Goal: Communication & Community: Ask a question

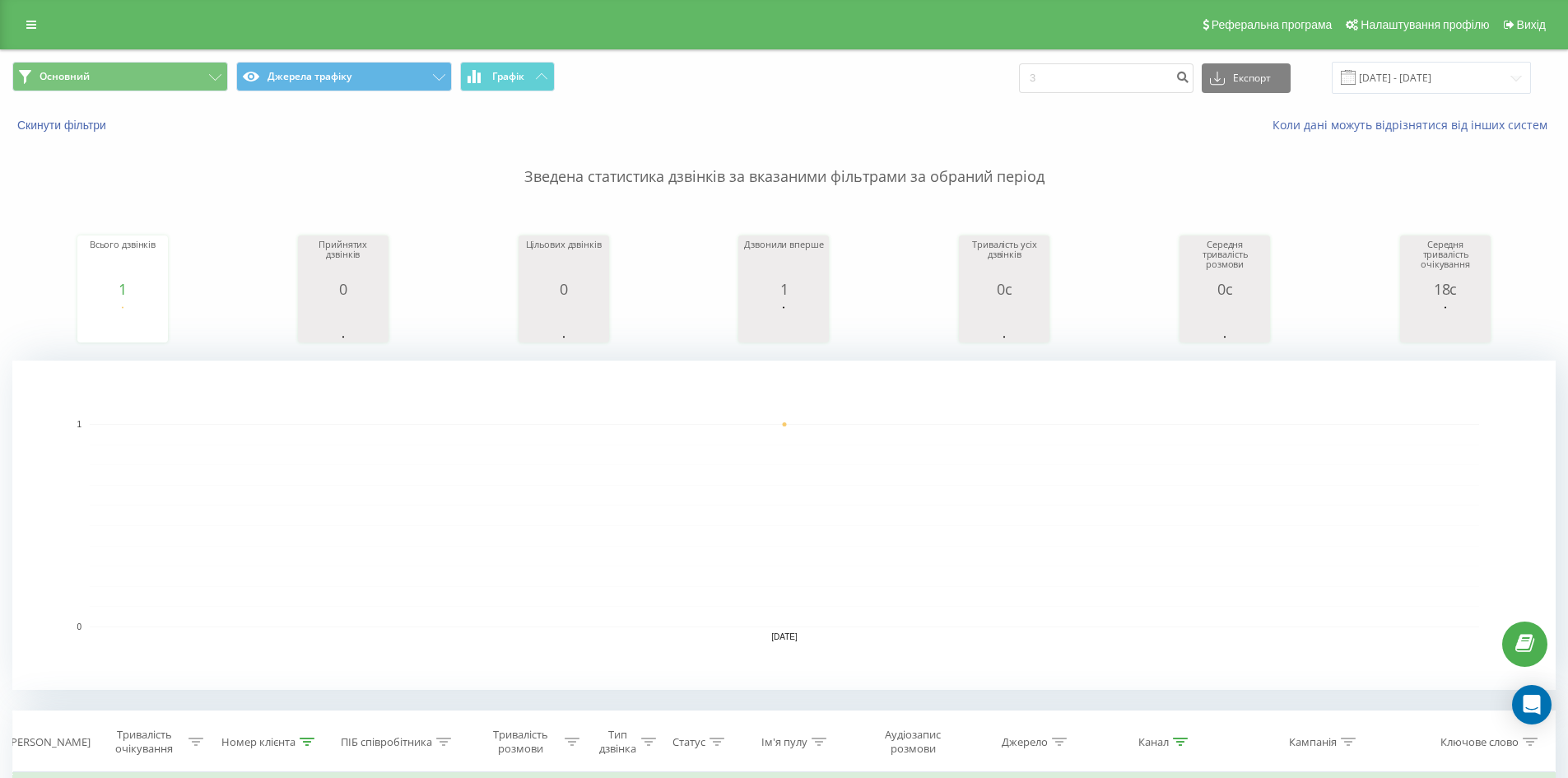
click at [1409, 54] on div "Основний Джерела трафіку Графік 3 Експорт .csv .xls .xlsx [DATE] - [DATE]" at bounding box center [784, 77] width 1566 height 55
click at [1402, 60] on div "Основний Джерела трафіку Графік 3 Експорт .csv .xls .xlsx [DATE] - [DATE]" at bounding box center [784, 77] width 1566 height 55
click at [1400, 64] on input "[DATE] - [DATE]" at bounding box center [1431, 77] width 199 height 32
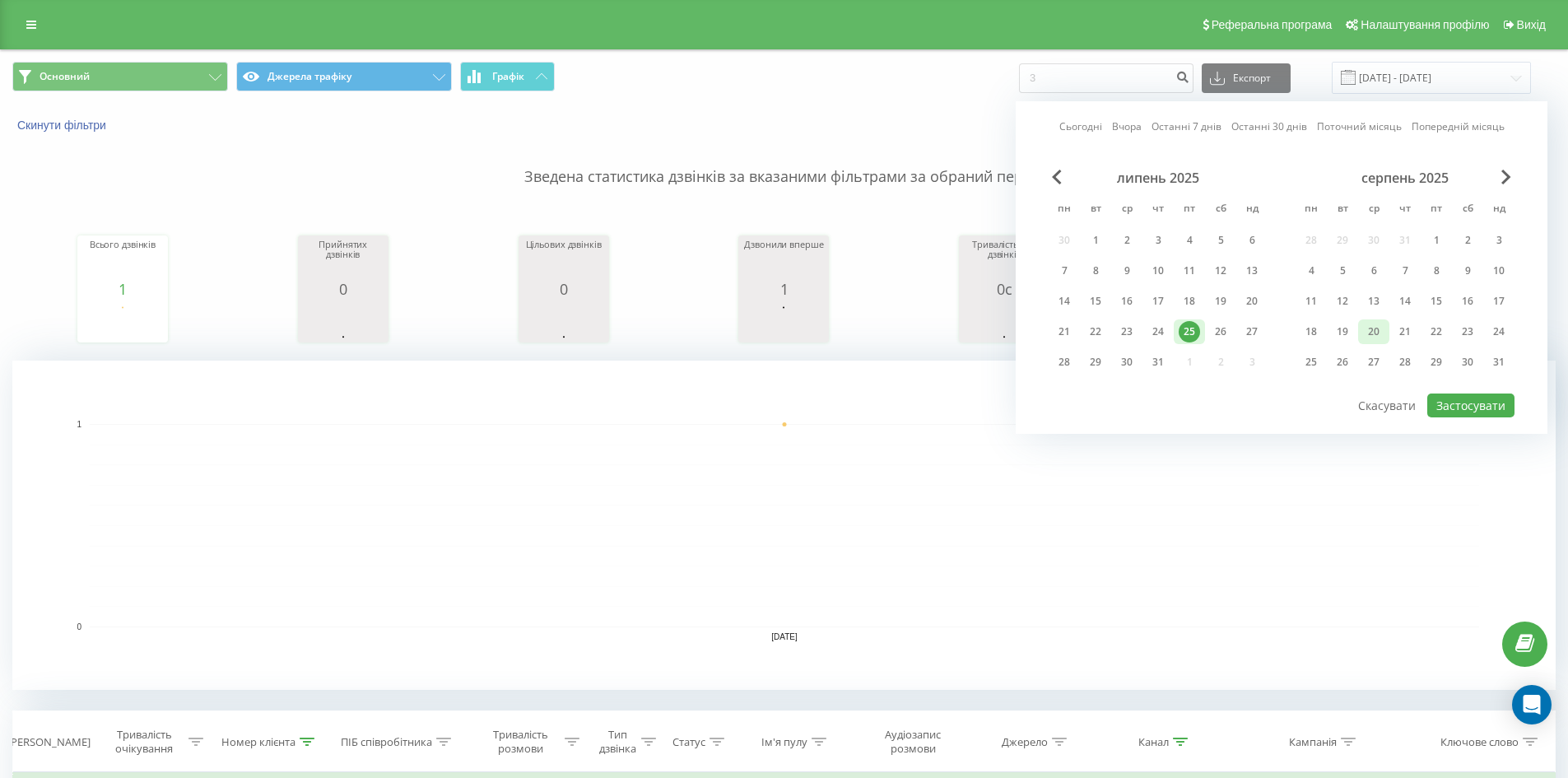
click at [1371, 335] on div "20" at bounding box center [1374, 332] width 22 height 22
click at [1484, 405] on button "Застосувати" at bounding box center [1470, 405] width 87 height 24
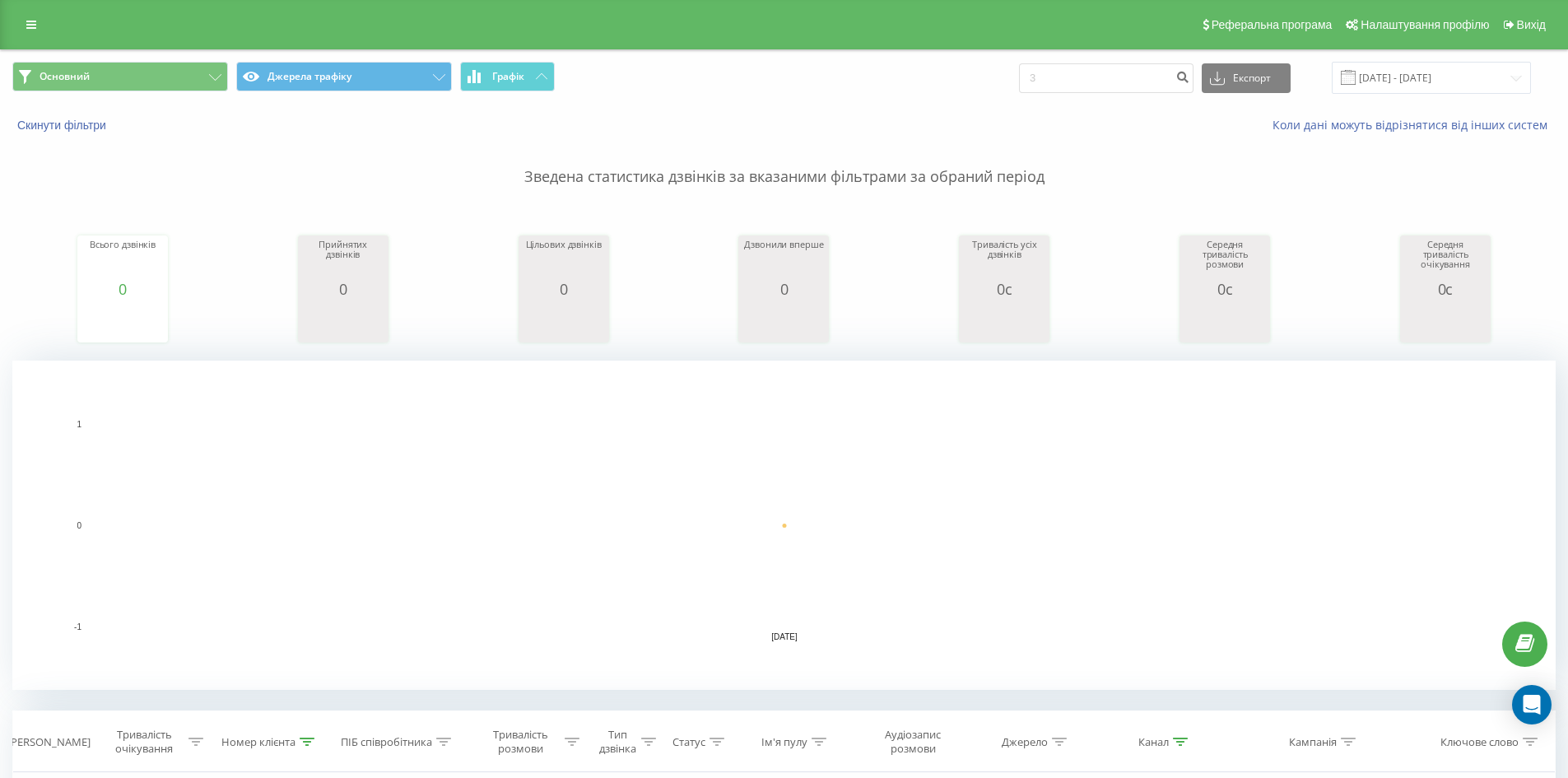
scroll to position [379, 0]
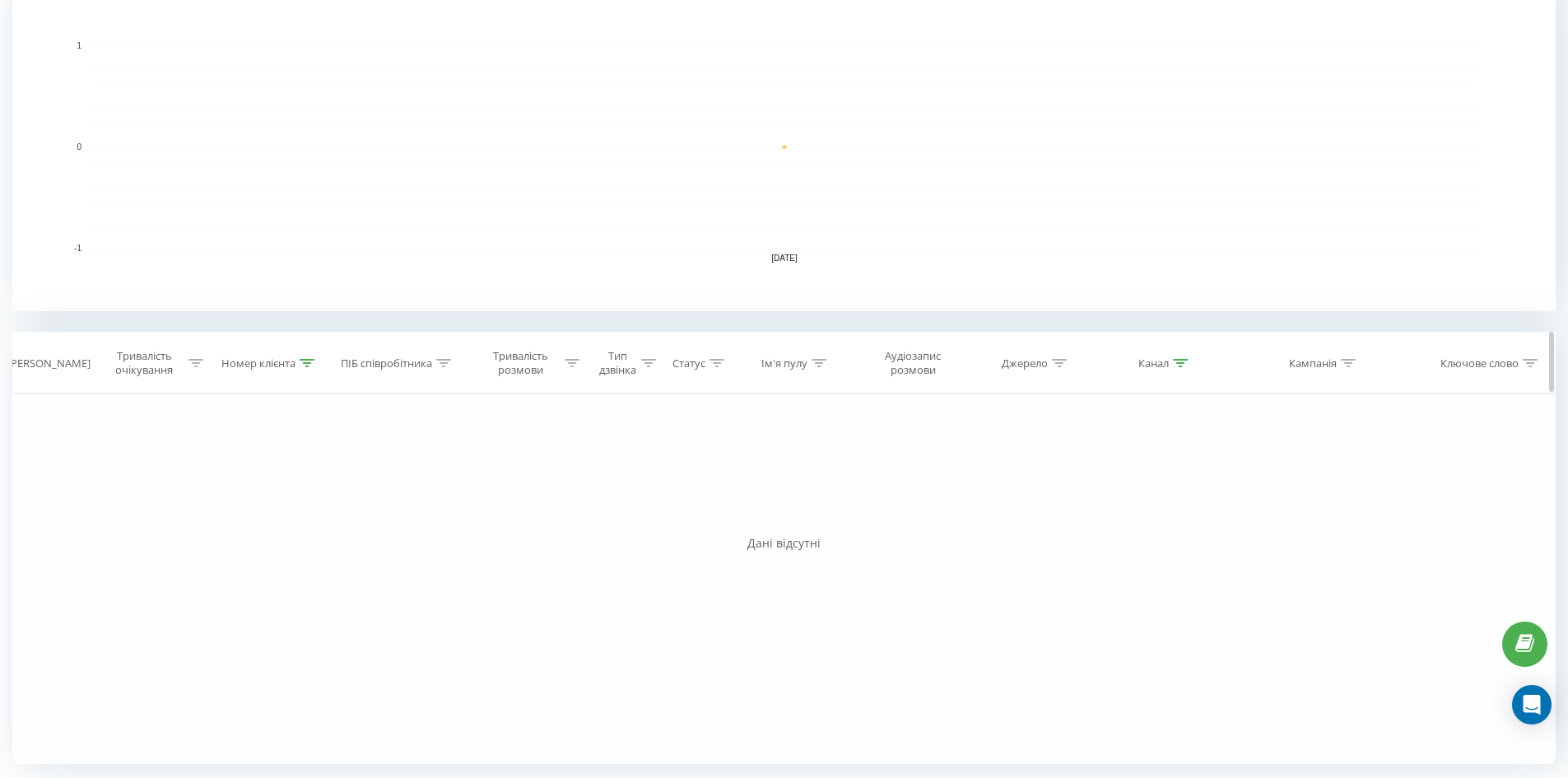
click at [308, 360] on icon at bounding box center [307, 363] width 15 height 8
click at [242, 498] on div "Скасувати OK" at bounding box center [270, 514] width 144 height 37
click at [238, 506] on button "Скасувати" at bounding box center [232, 514] width 70 height 21
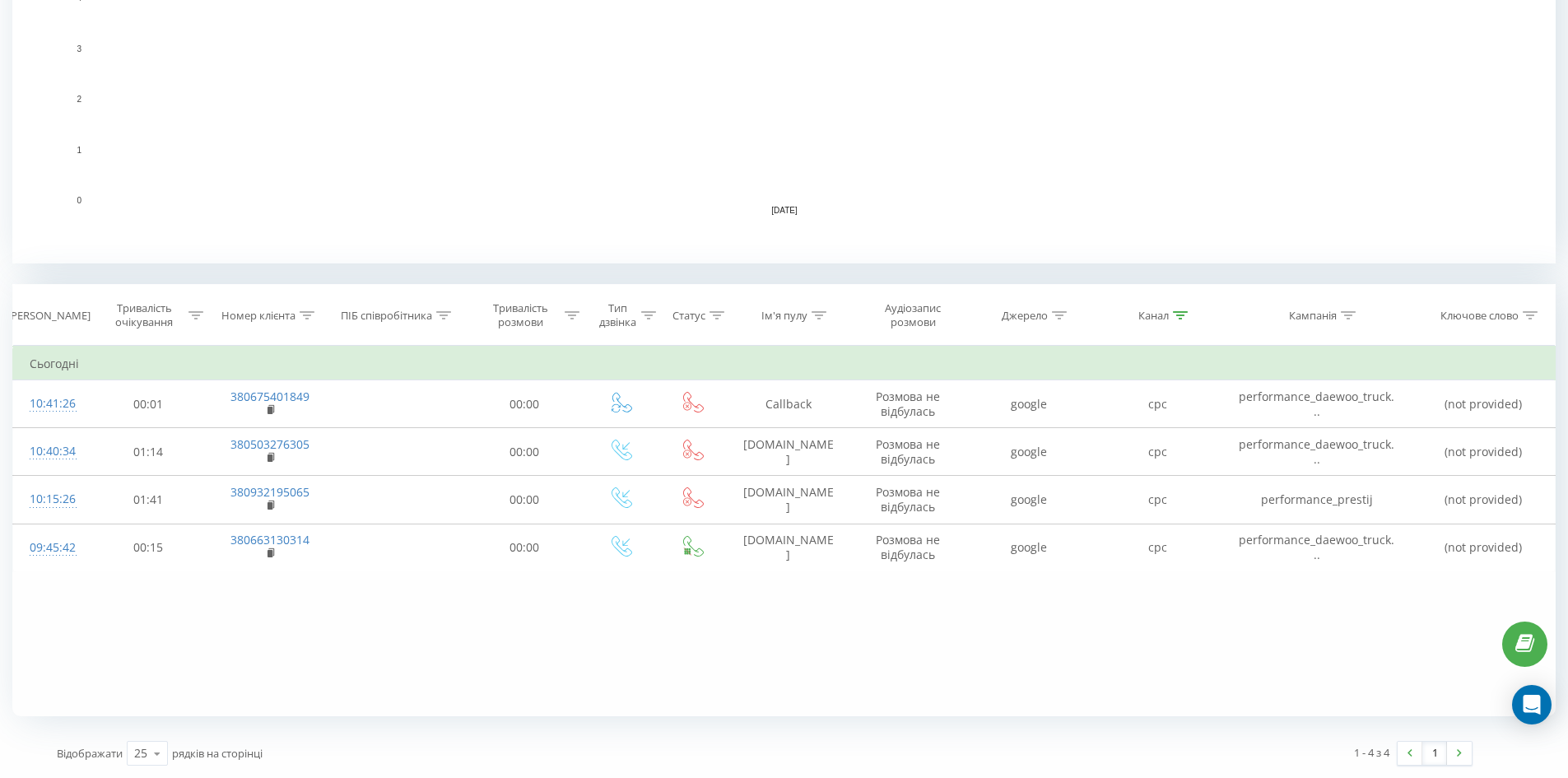
scroll to position [15, 0]
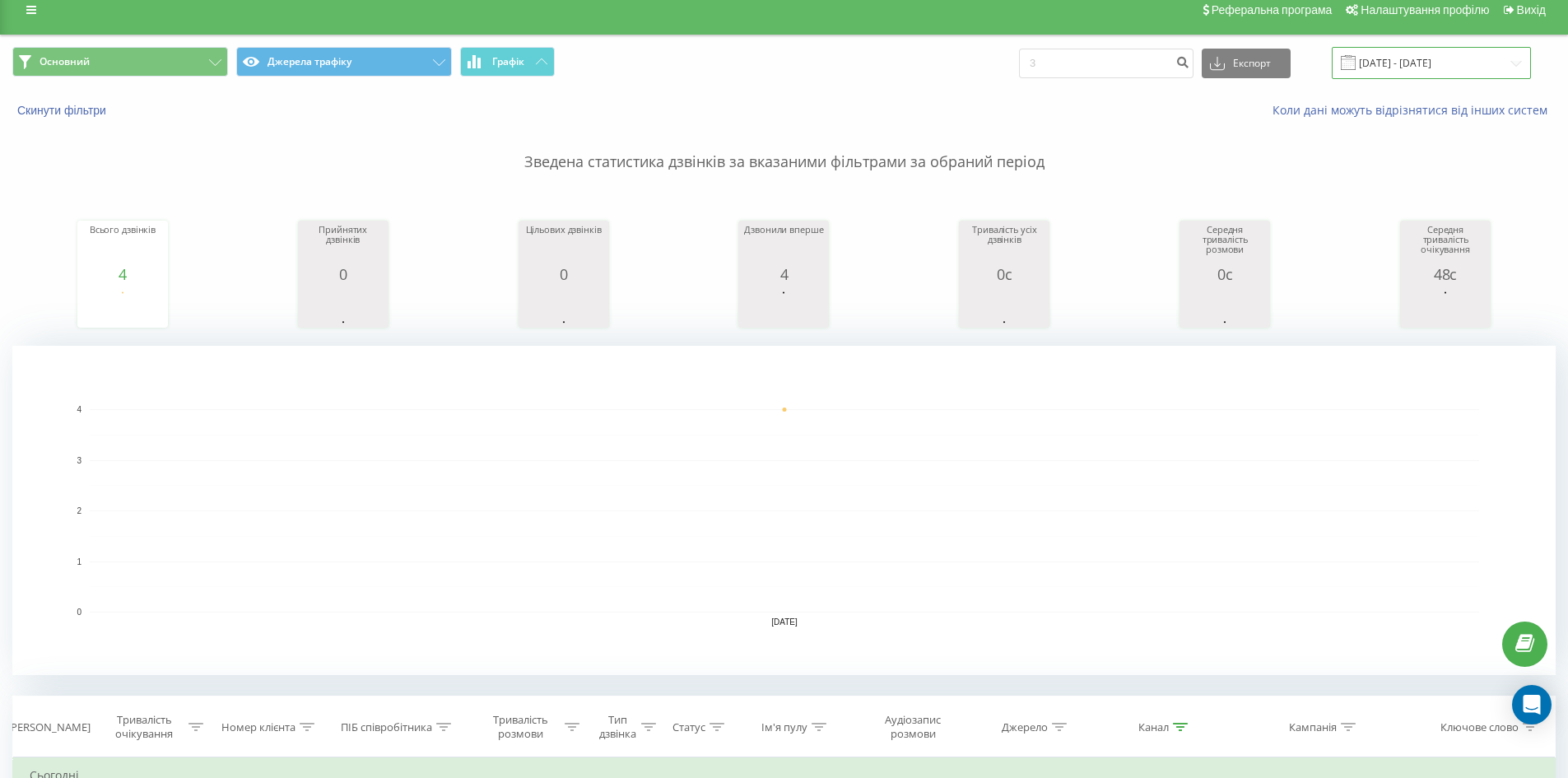
click at [1409, 62] on input "[DATE] - [DATE]" at bounding box center [1431, 63] width 199 height 32
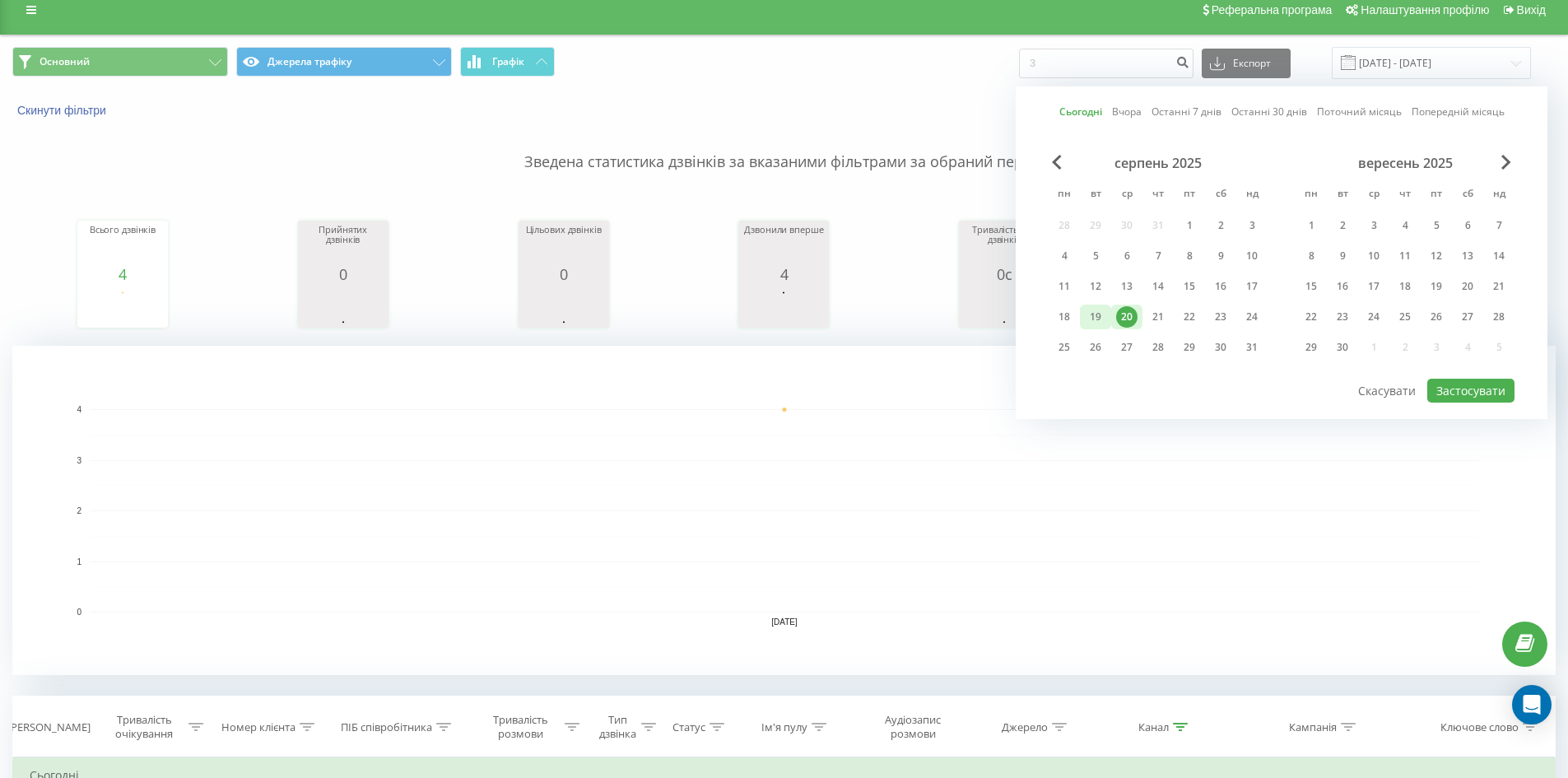
click at [1103, 320] on div "19" at bounding box center [1096, 317] width 22 height 22
click at [1456, 389] on button "Застосувати" at bounding box center [1470, 390] width 87 height 24
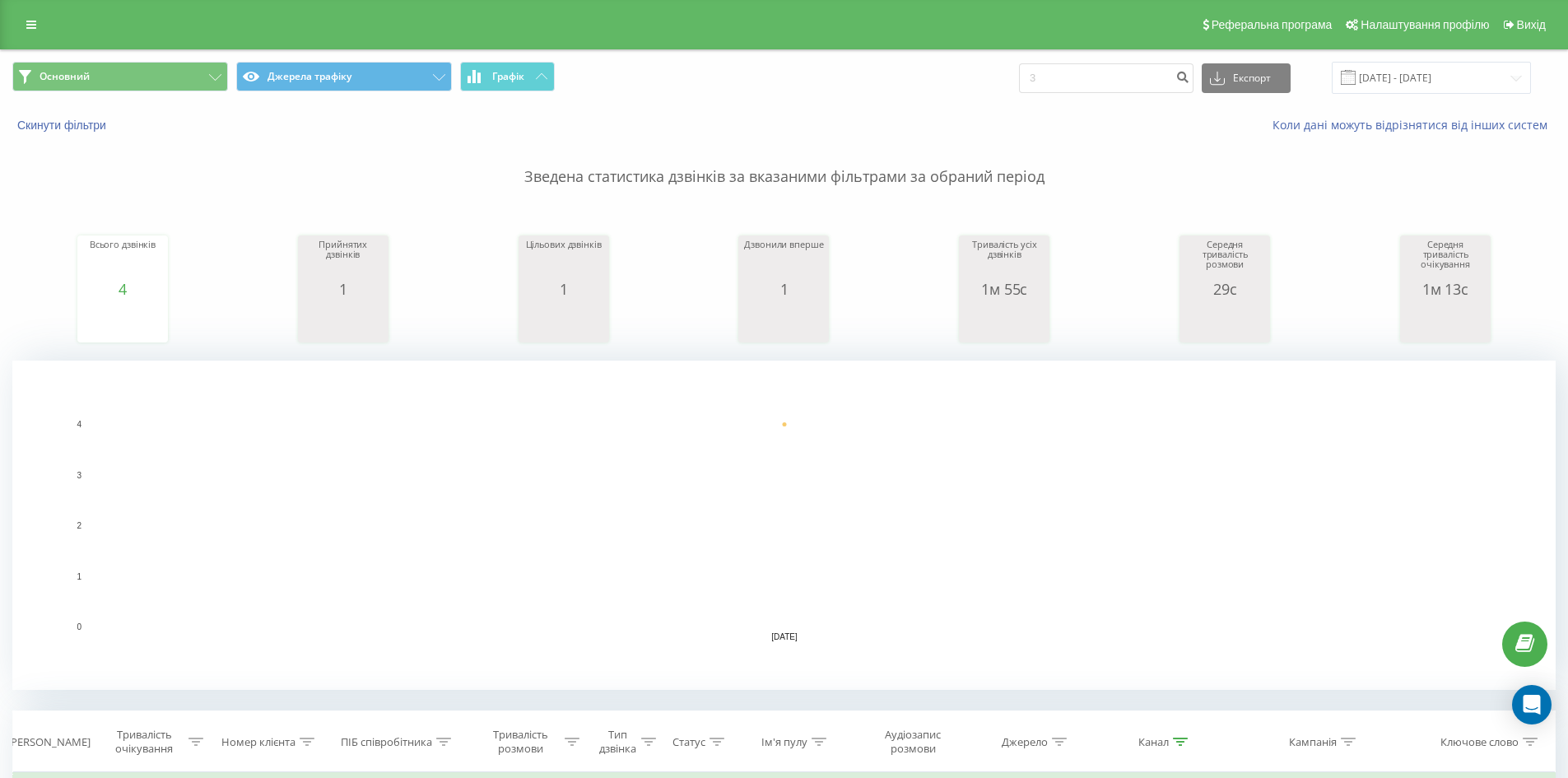
scroll to position [427, 0]
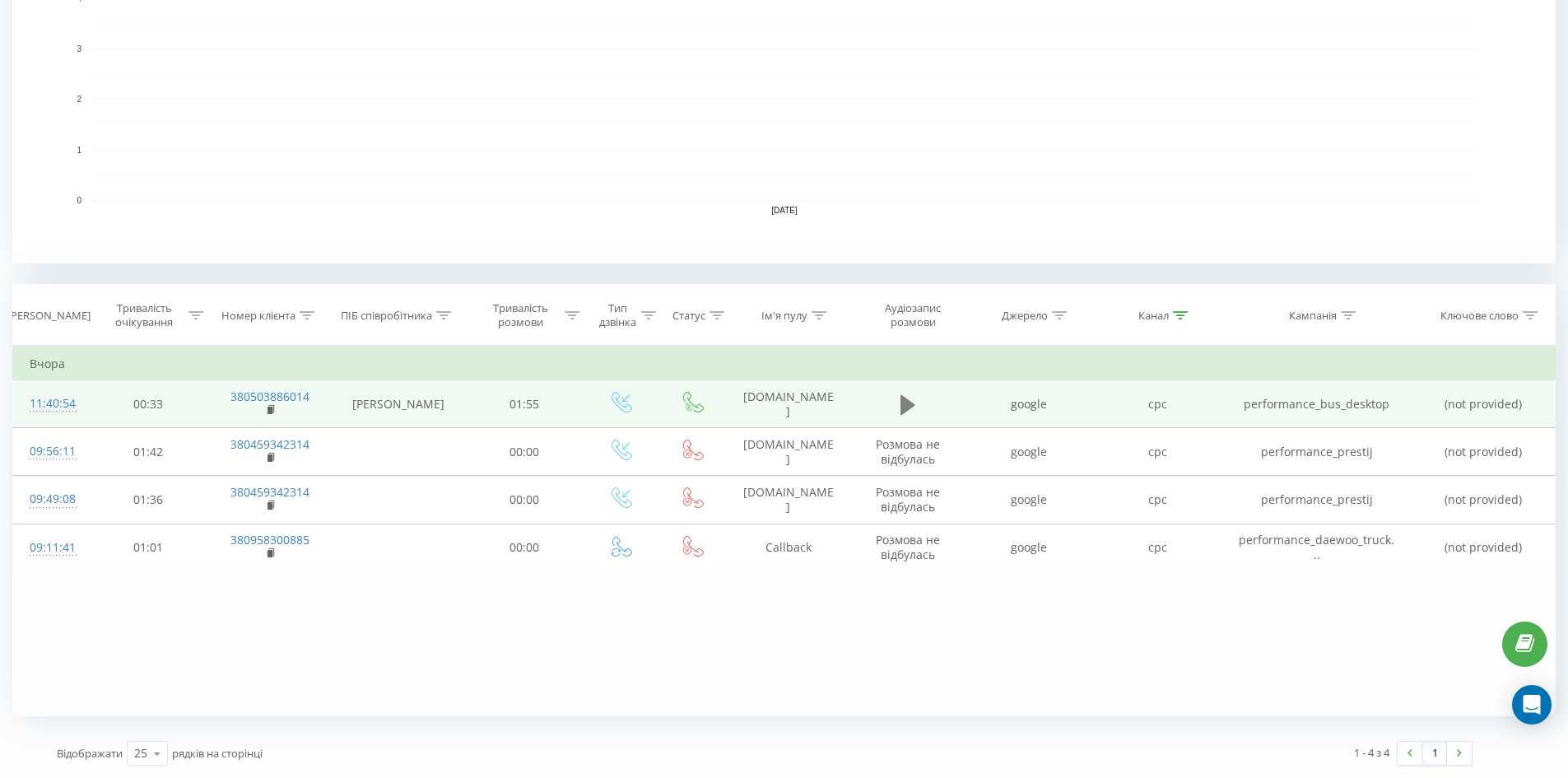
click at [913, 408] on icon at bounding box center [908, 405] width 15 height 23
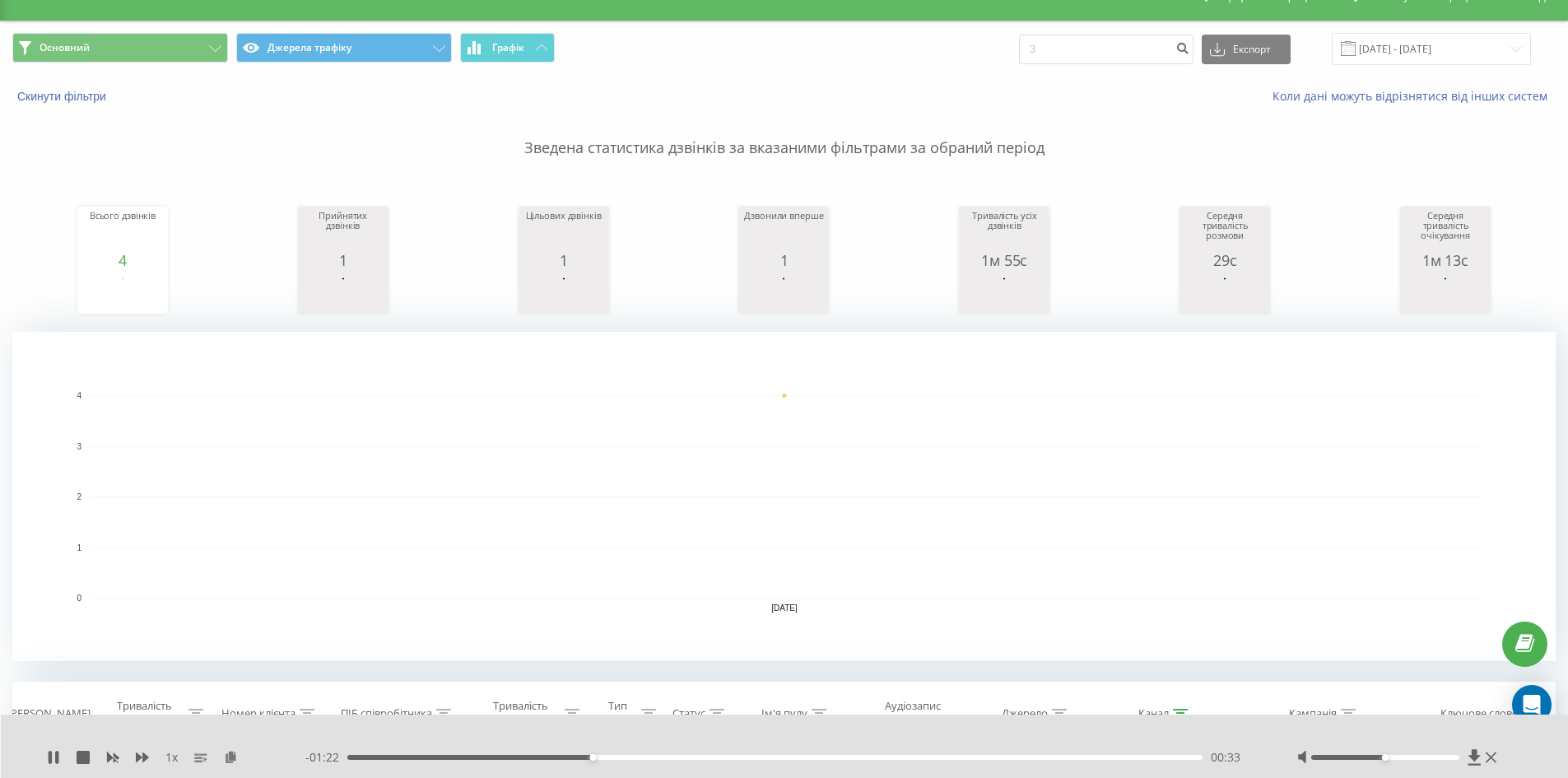
scroll to position [0, 0]
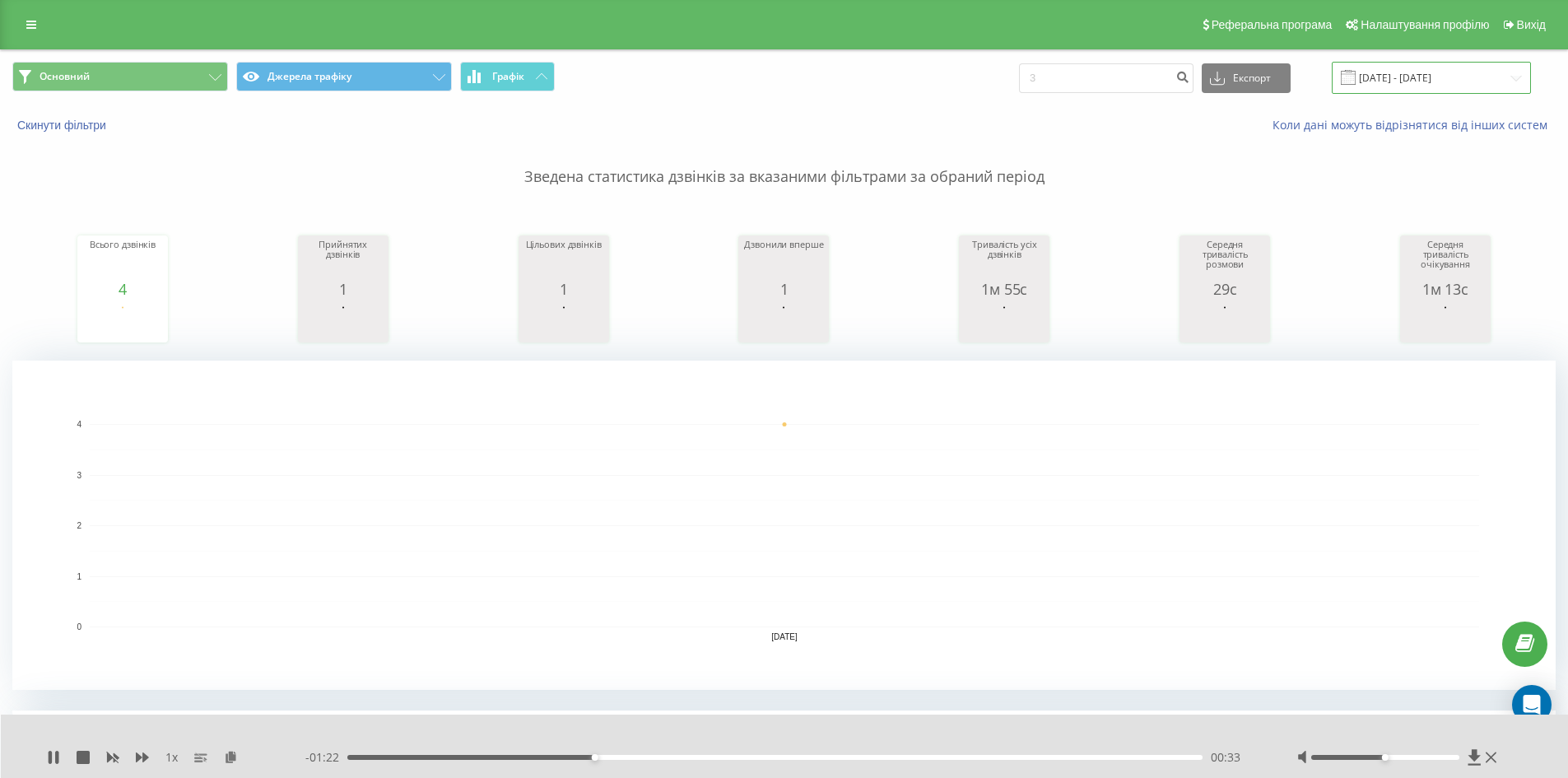
click at [1391, 75] on input "[DATE] - [DATE]" at bounding box center [1431, 77] width 199 height 32
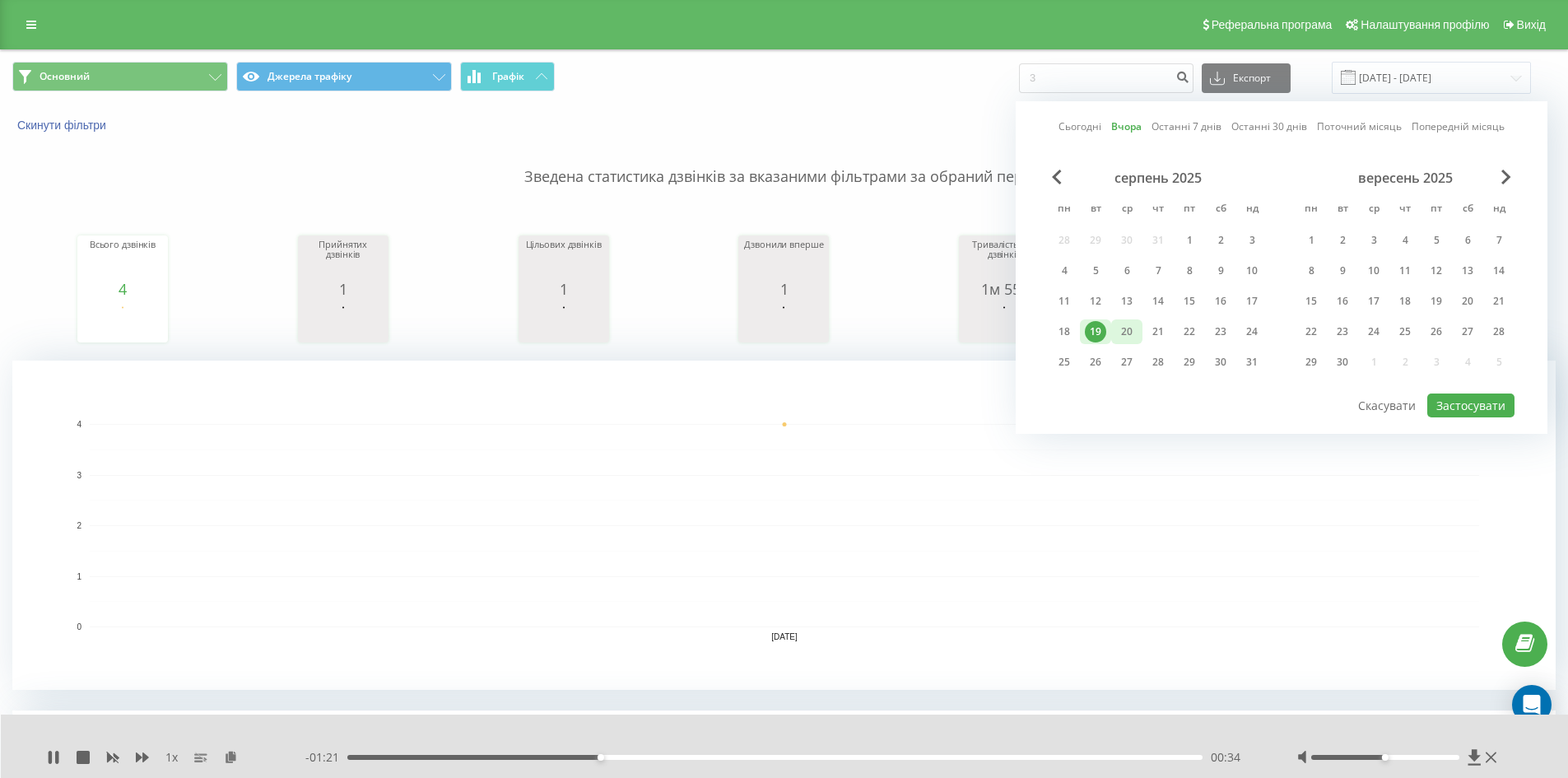
click at [1131, 329] on div "20" at bounding box center [1126, 332] width 22 height 22
click at [1132, 329] on div "20" at bounding box center [1126, 332] width 22 height 22
click at [1442, 405] on button "Застосувати" at bounding box center [1470, 405] width 87 height 24
type input "[DATE] - [DATE]"
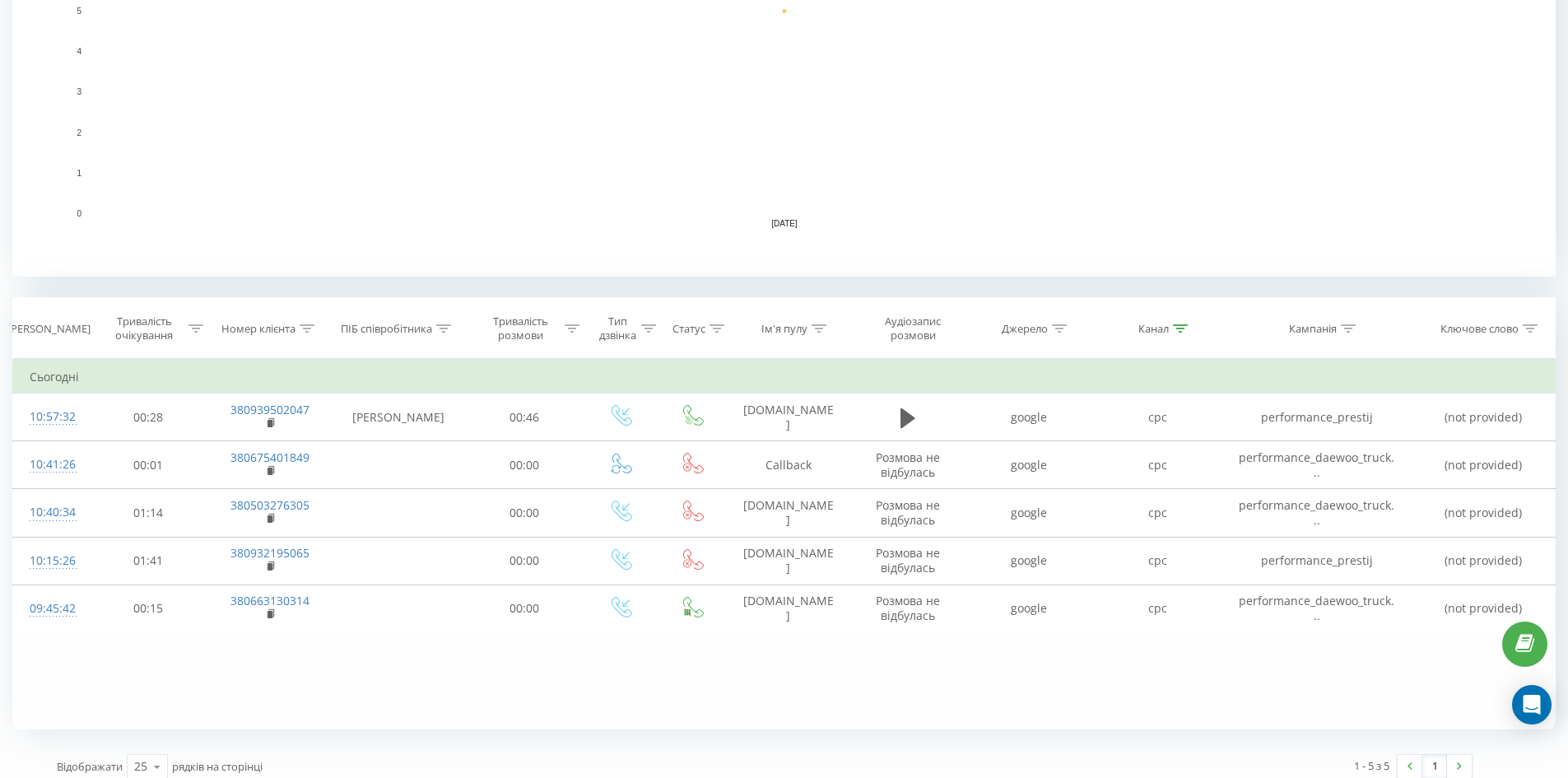
scroll to position [427, 0]
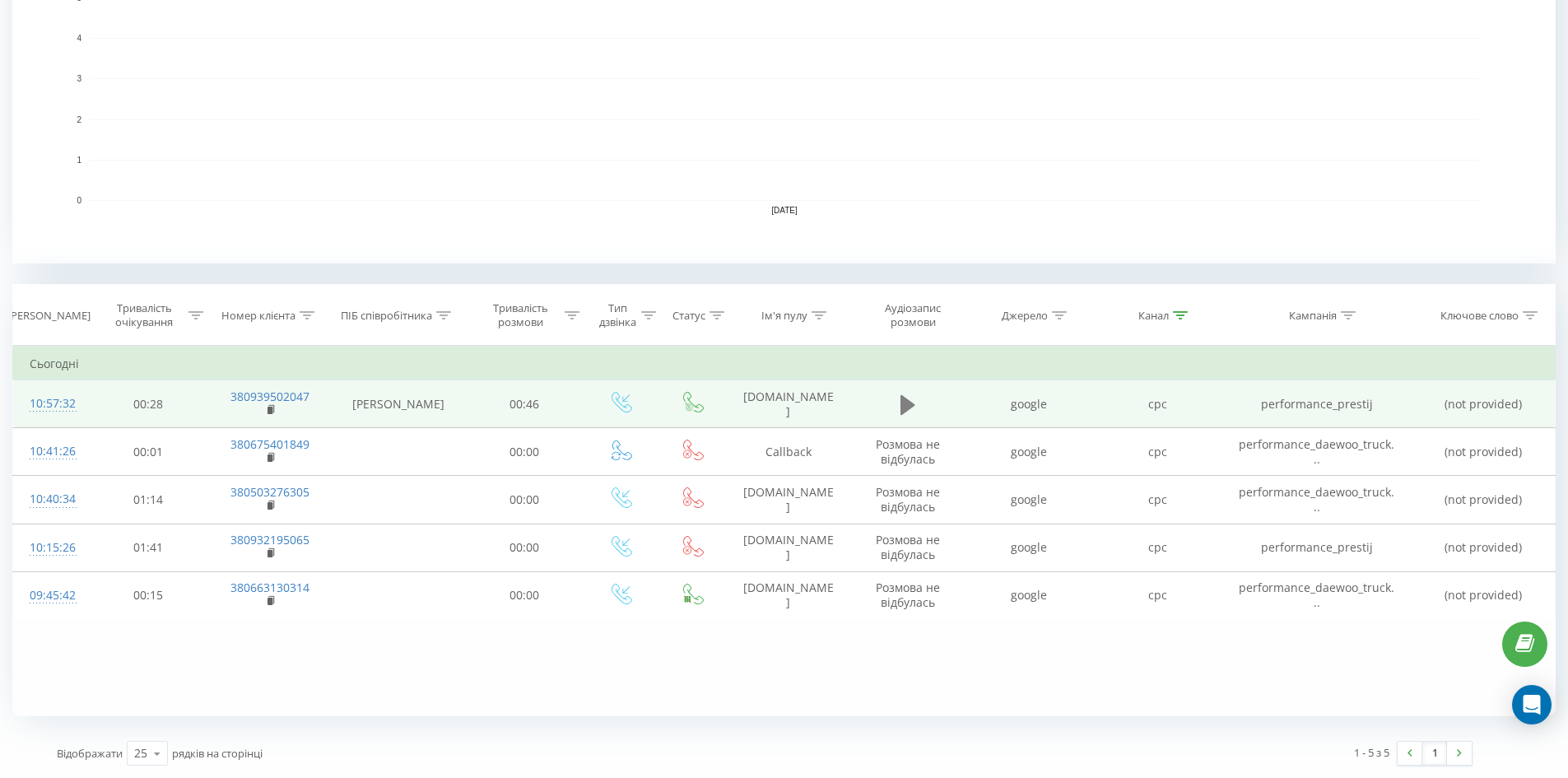
click at [901, 407] on icon at bounding box center [908, 404] width 15 height 20
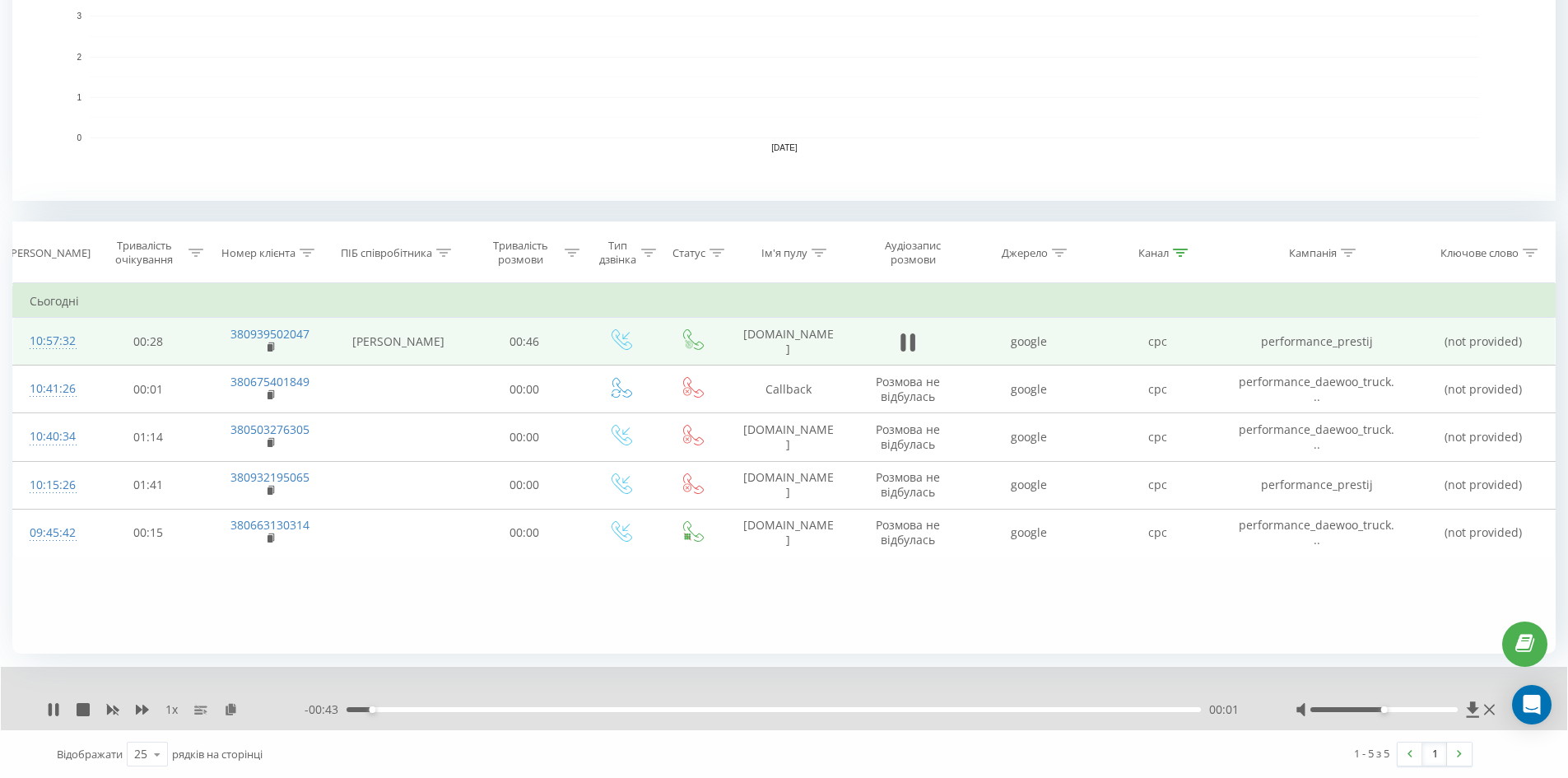
scroll to position [490, 0]
drag, startPoint x: 1388, startPoint y: 708, endPoint x: 1474, endPoint y: 707, distance: 86.0
click at [1474, 707] on div at bounding box center [1396, 709] width 203 height 17
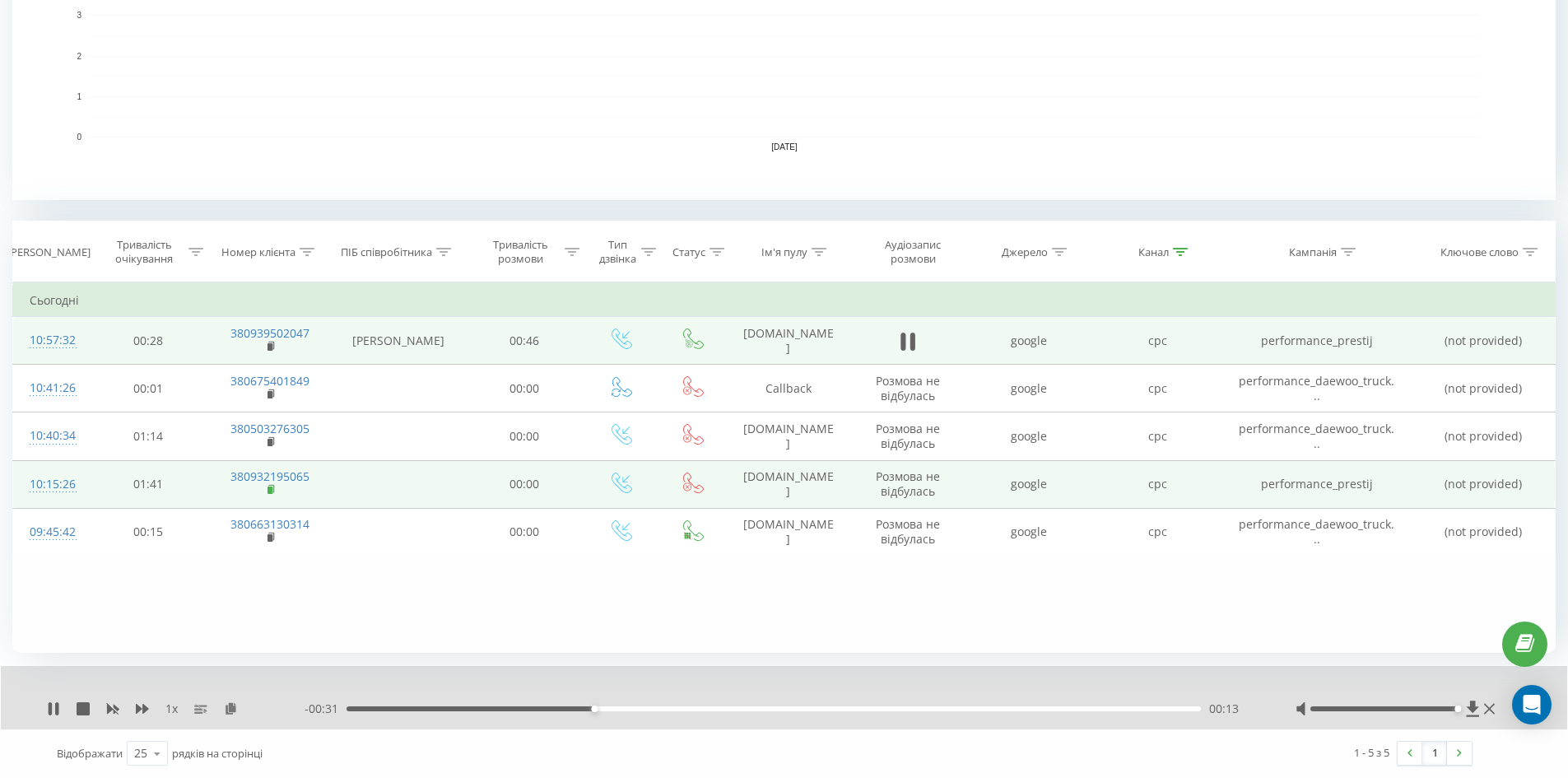
click at [270, 492] on rect at bounding box center [270, 490] width 5 height 7
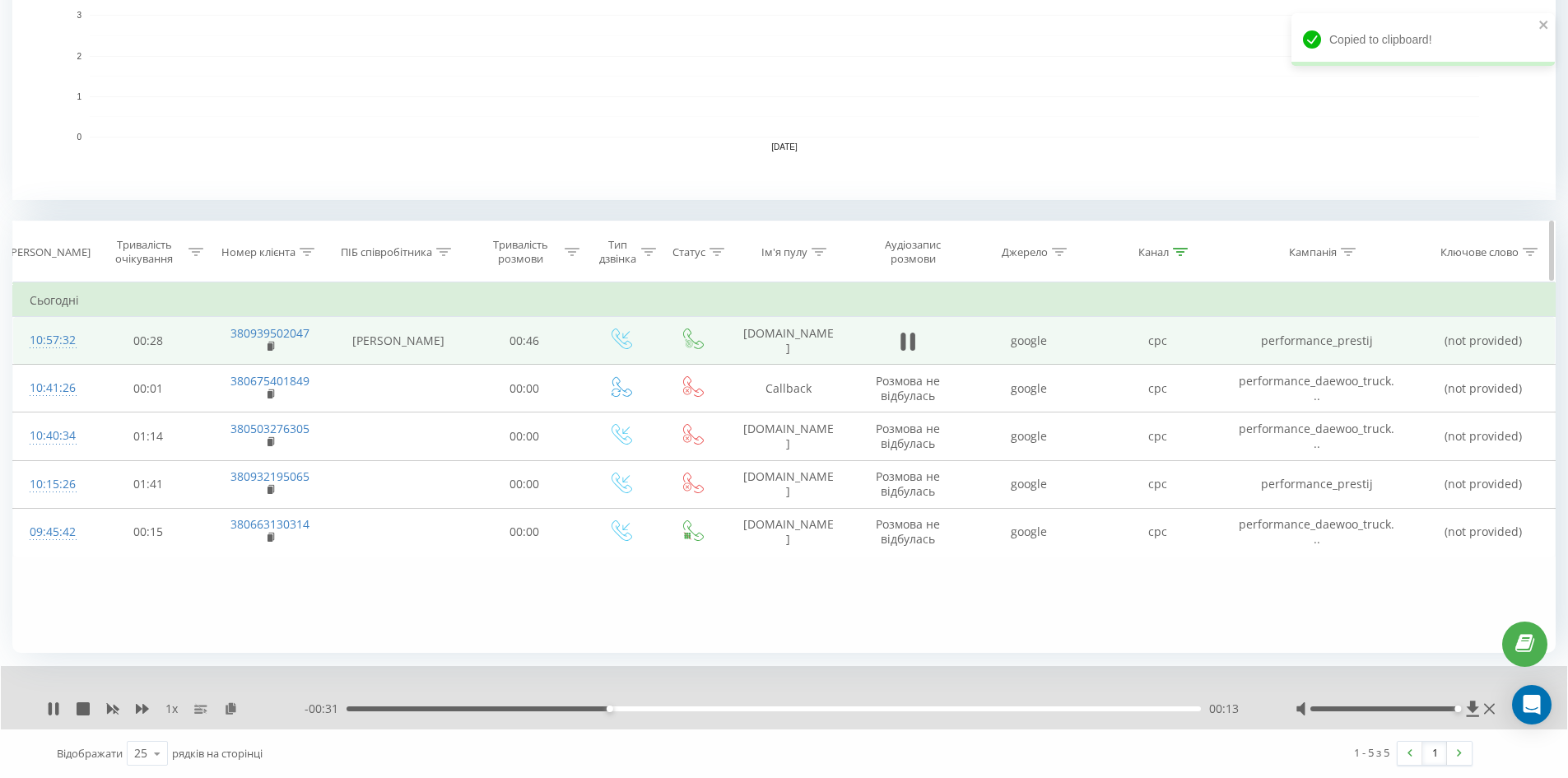
click at [302, 254] on icon at bounding box center [307, 252] width 15 height 8
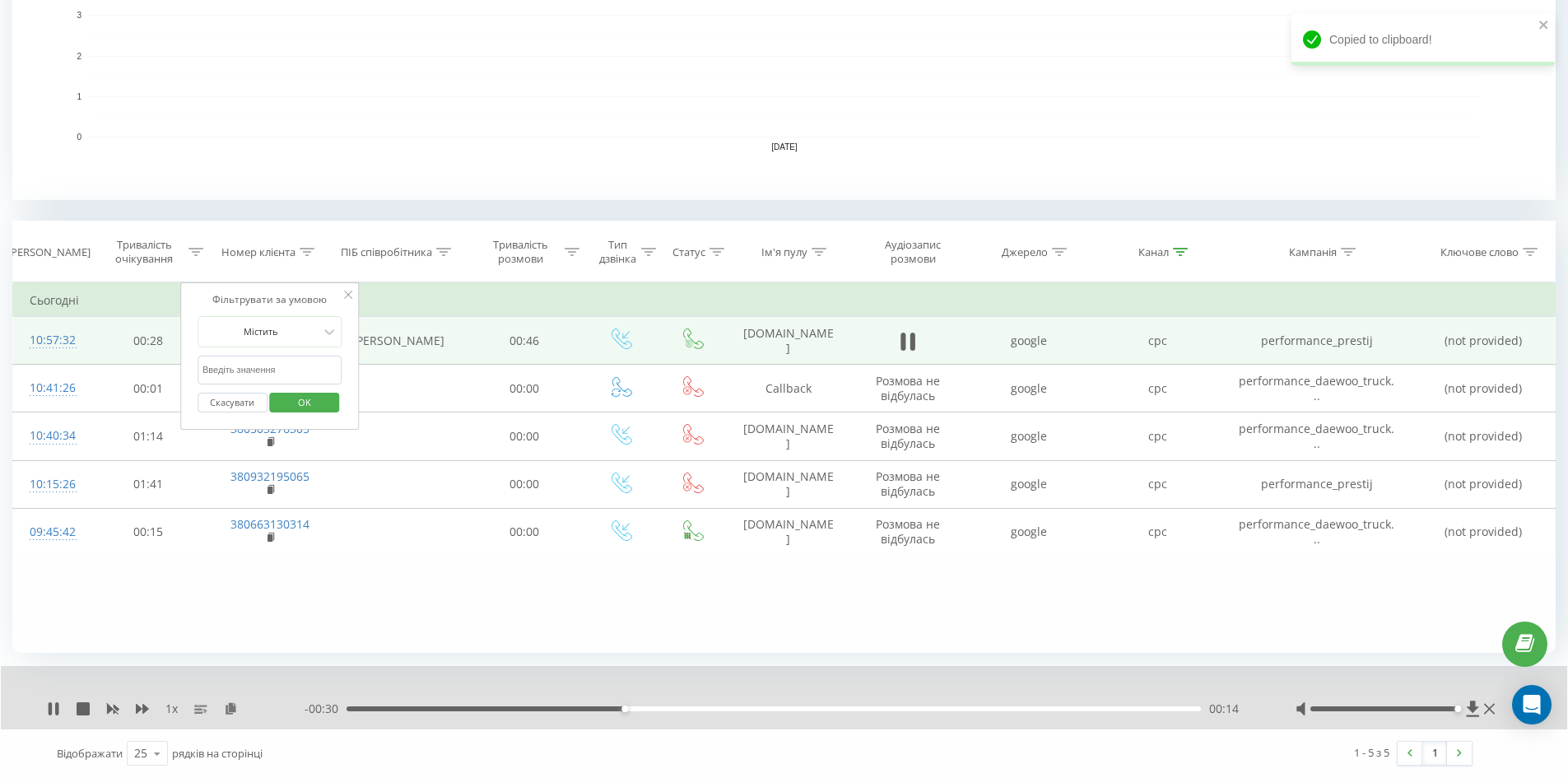
click at [277, 371] on input "text" at bounding box center [270, 369] width 144 height 29
paste input "380932195065"
type input "380932195065"
click at [296, 389] on span "OK" at bounding box center [305, 402] width 46 height 26
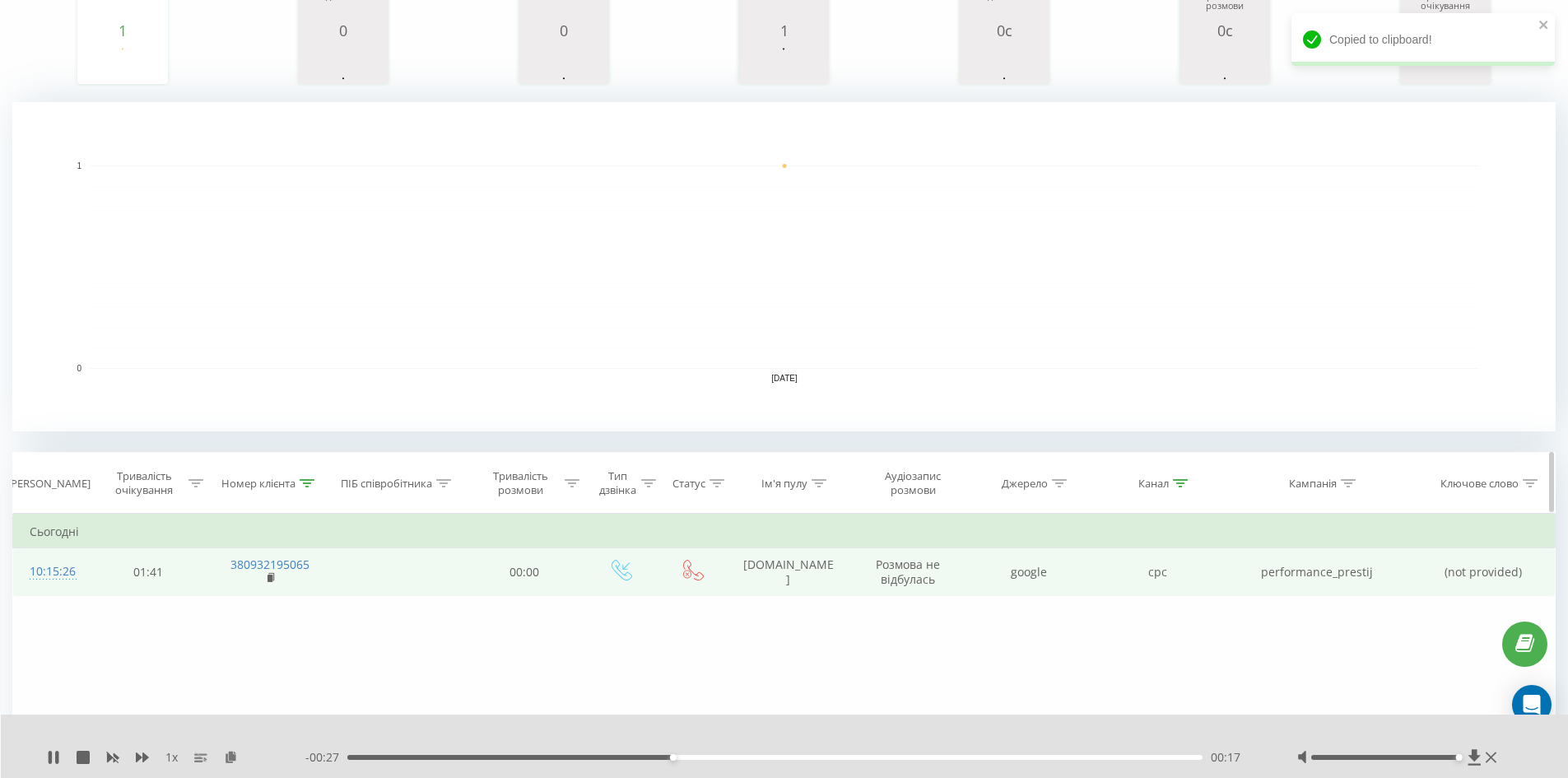
click at [1187, 482] on icon at bounding box center [1180, 483] width 15 height 8
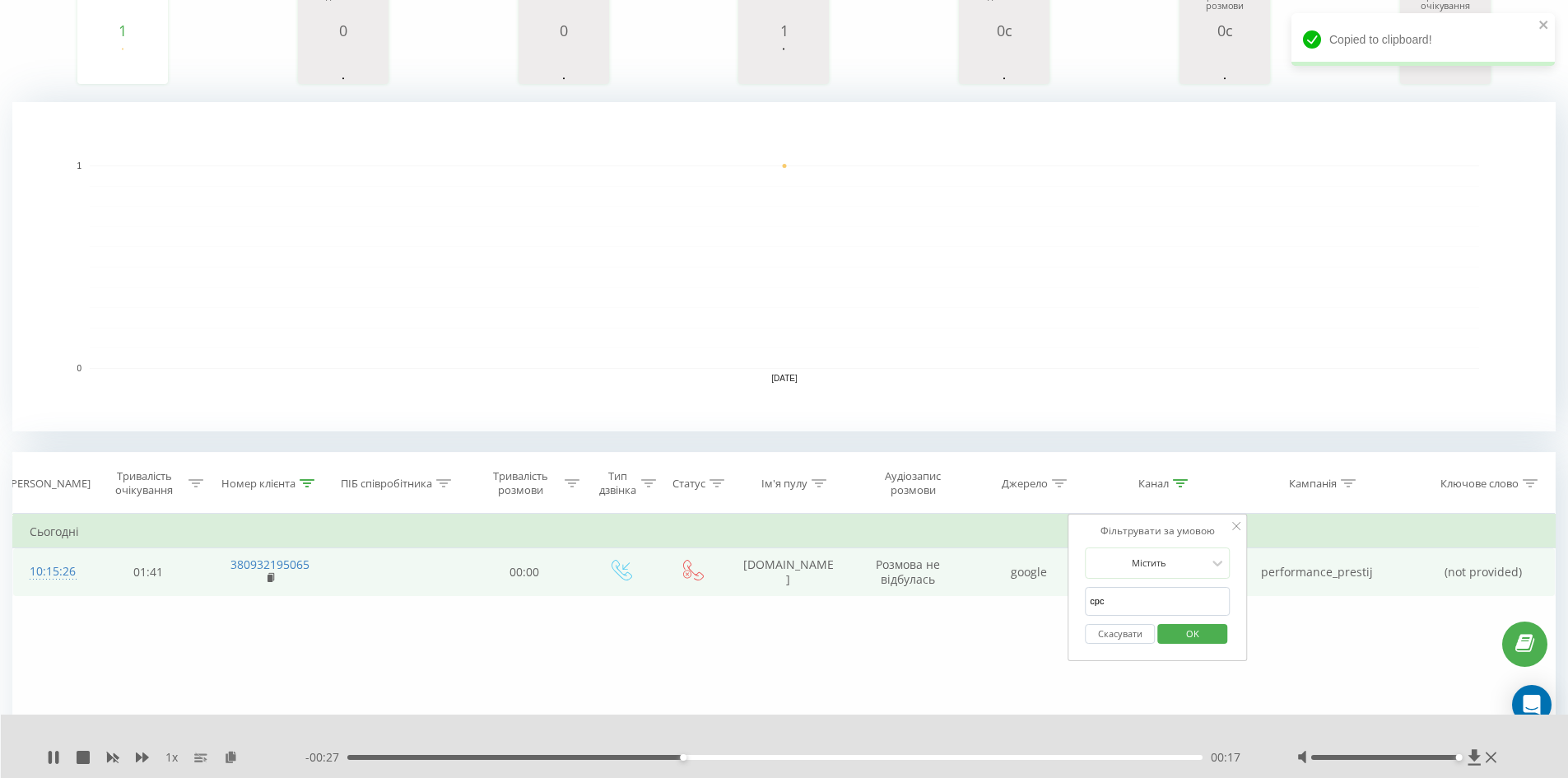
click at [1131, 628] on button "Скасувати" at bounding box center [1120, 634] width 70 height 21
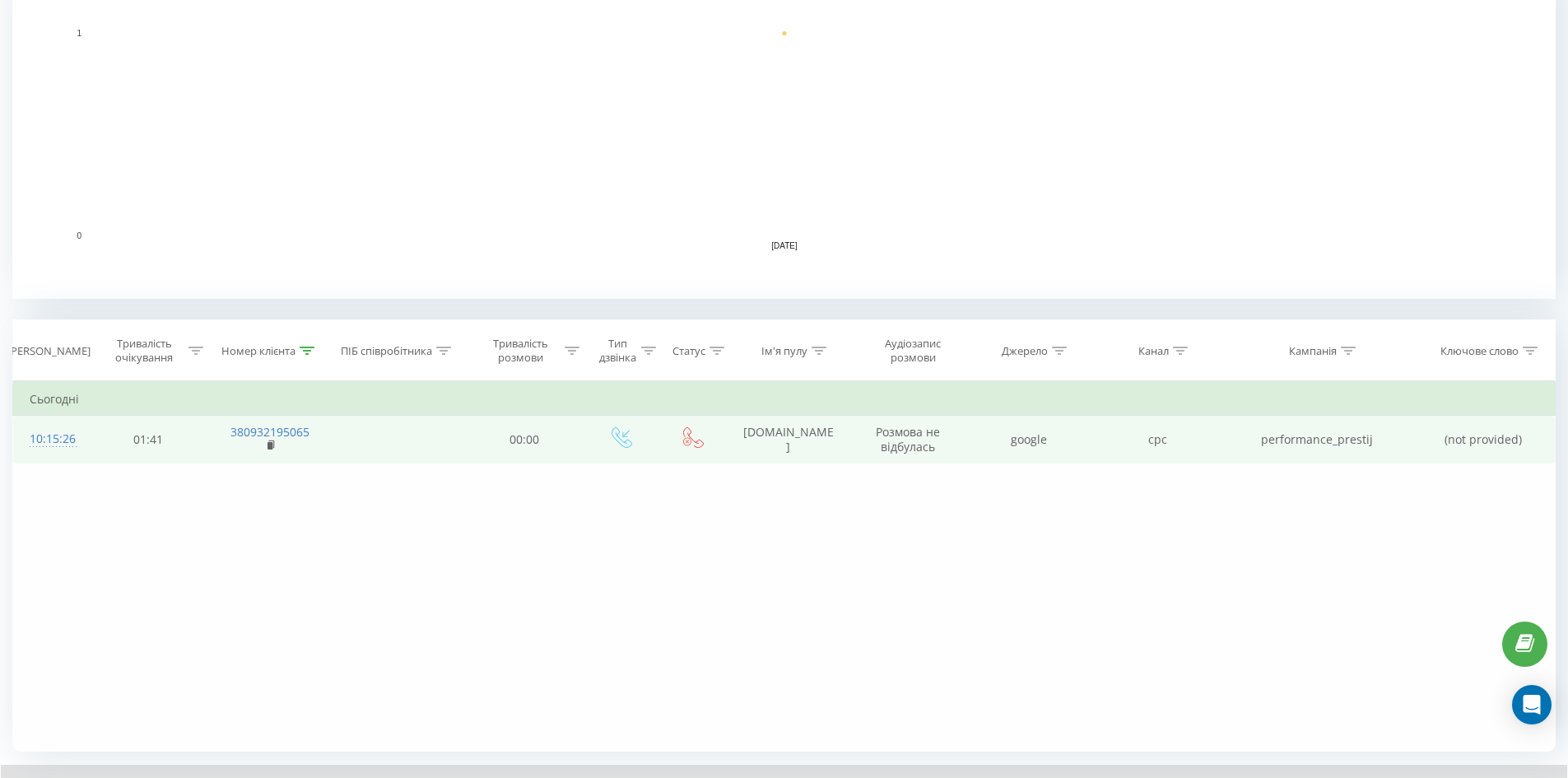
scroll to position [427, 0]
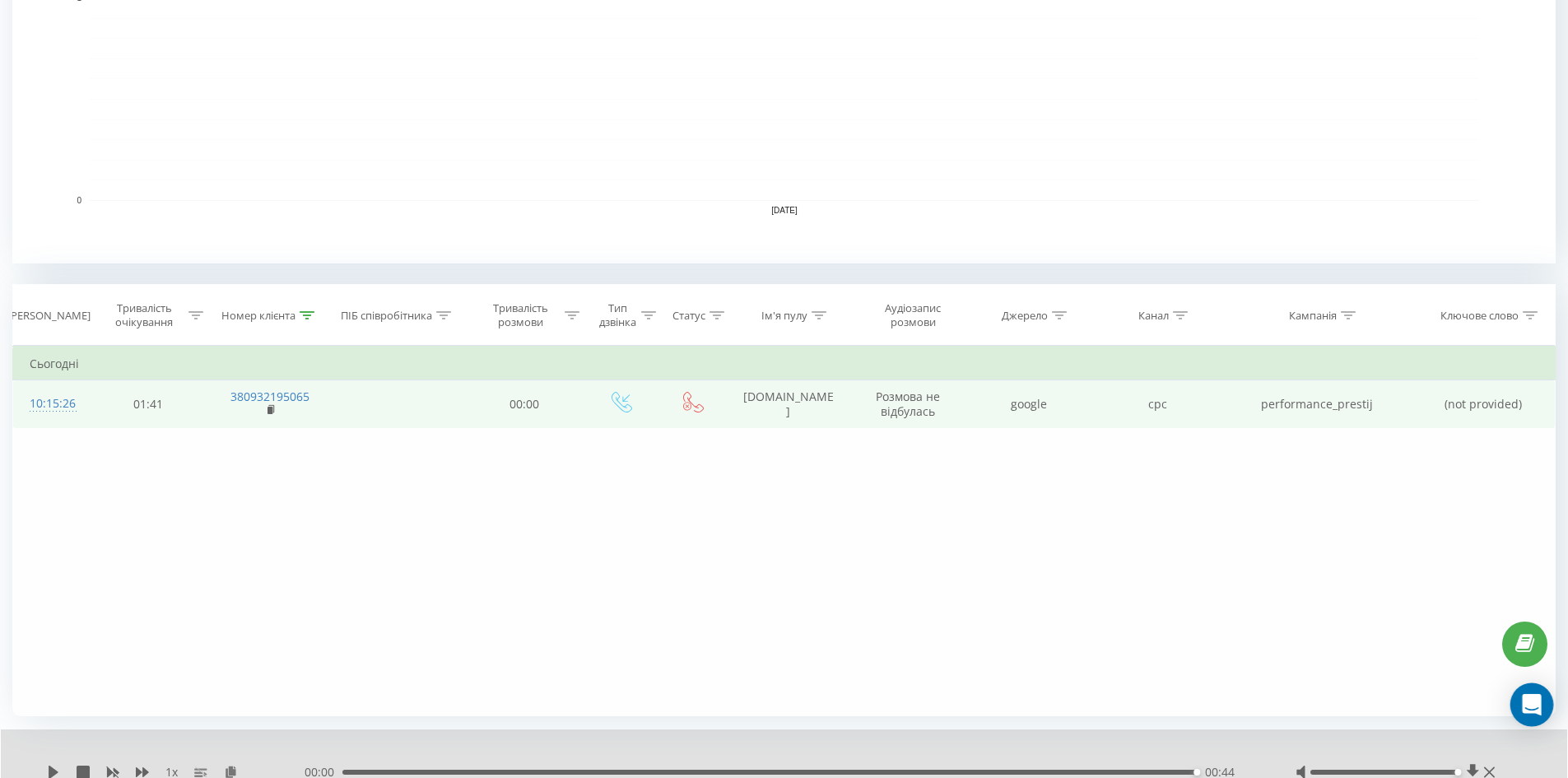
click at [1528, 705] on icon "Open Intercom Messenger" at bounding box center [1531, 705] width 19 height 22
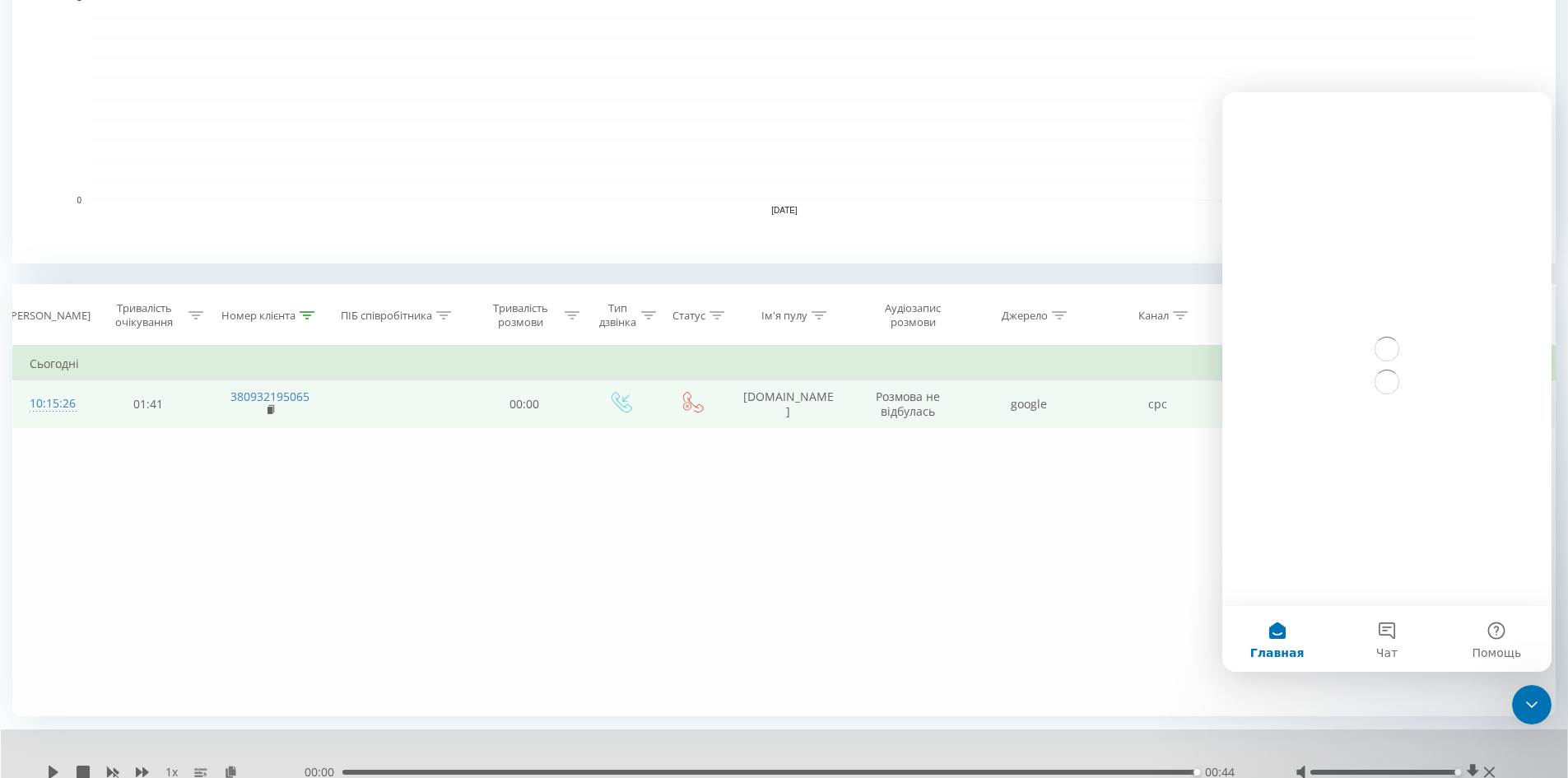
scroll to position [0, 0]
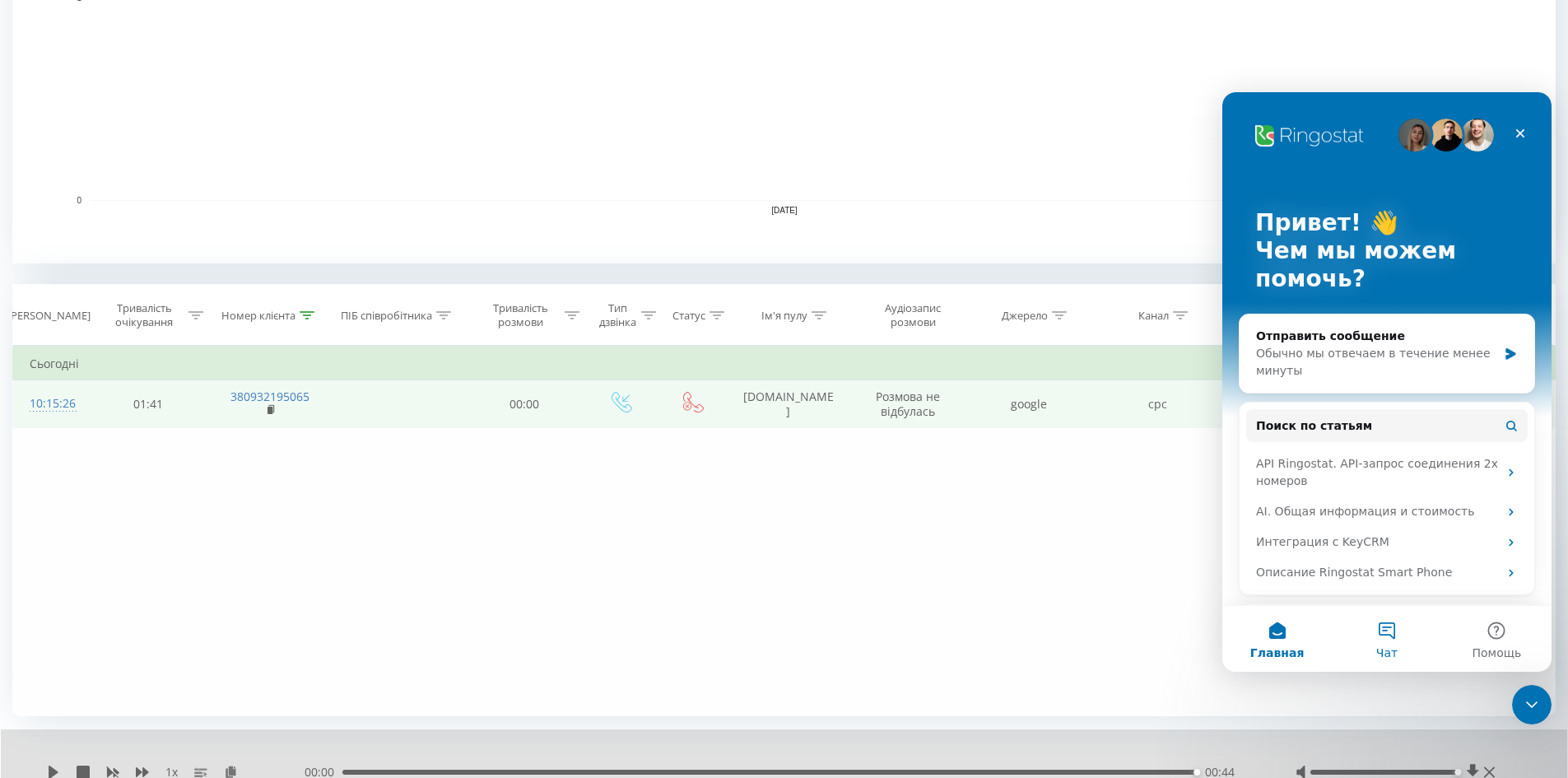
click at [1384, 627] on button "Чат" at bounding box center [1386, 639] width 110 height 66
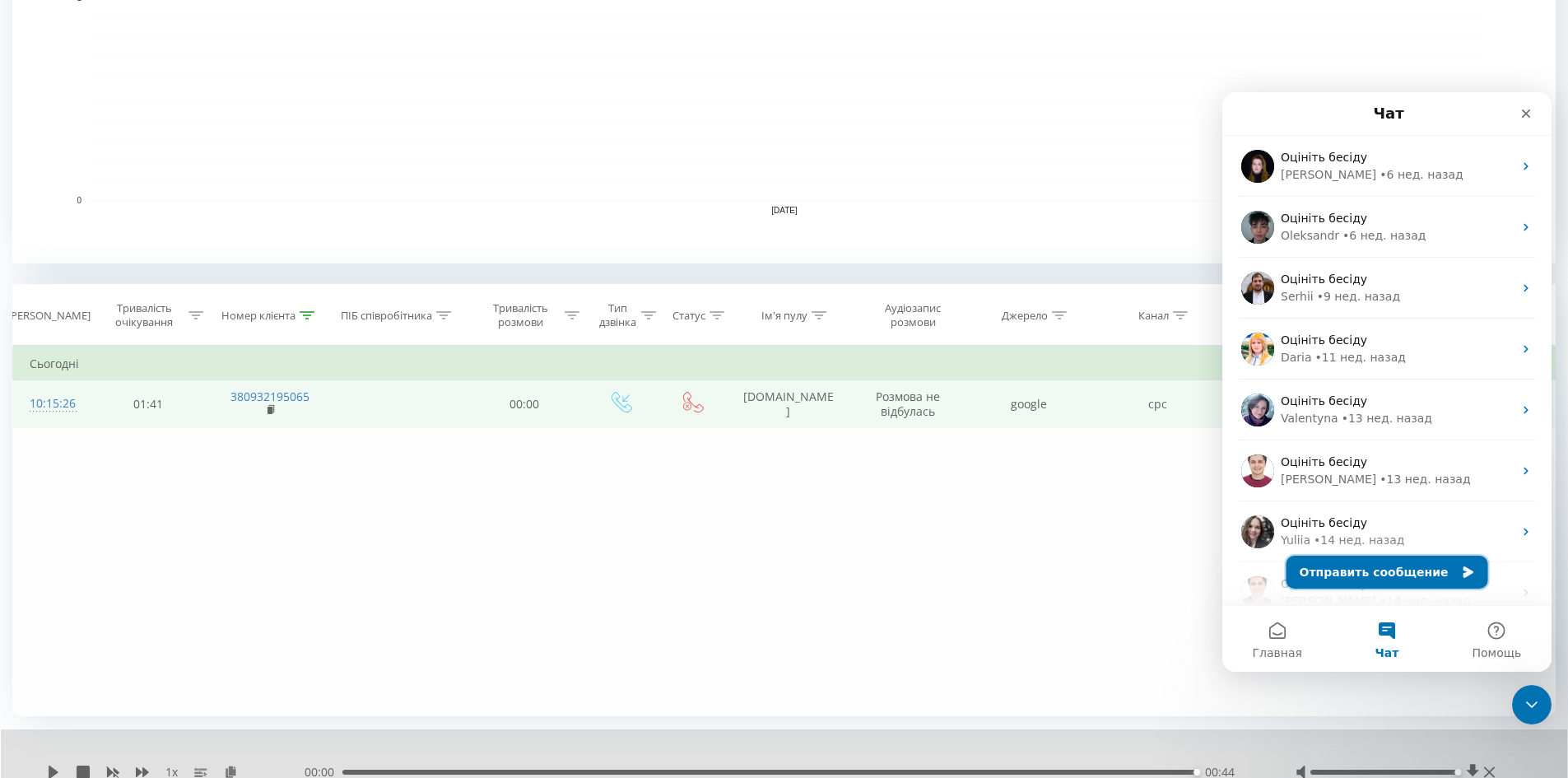
click at [1348, 565] on button "Отправить сообщение" at bounding box center [1387, 572] width 202 height 33
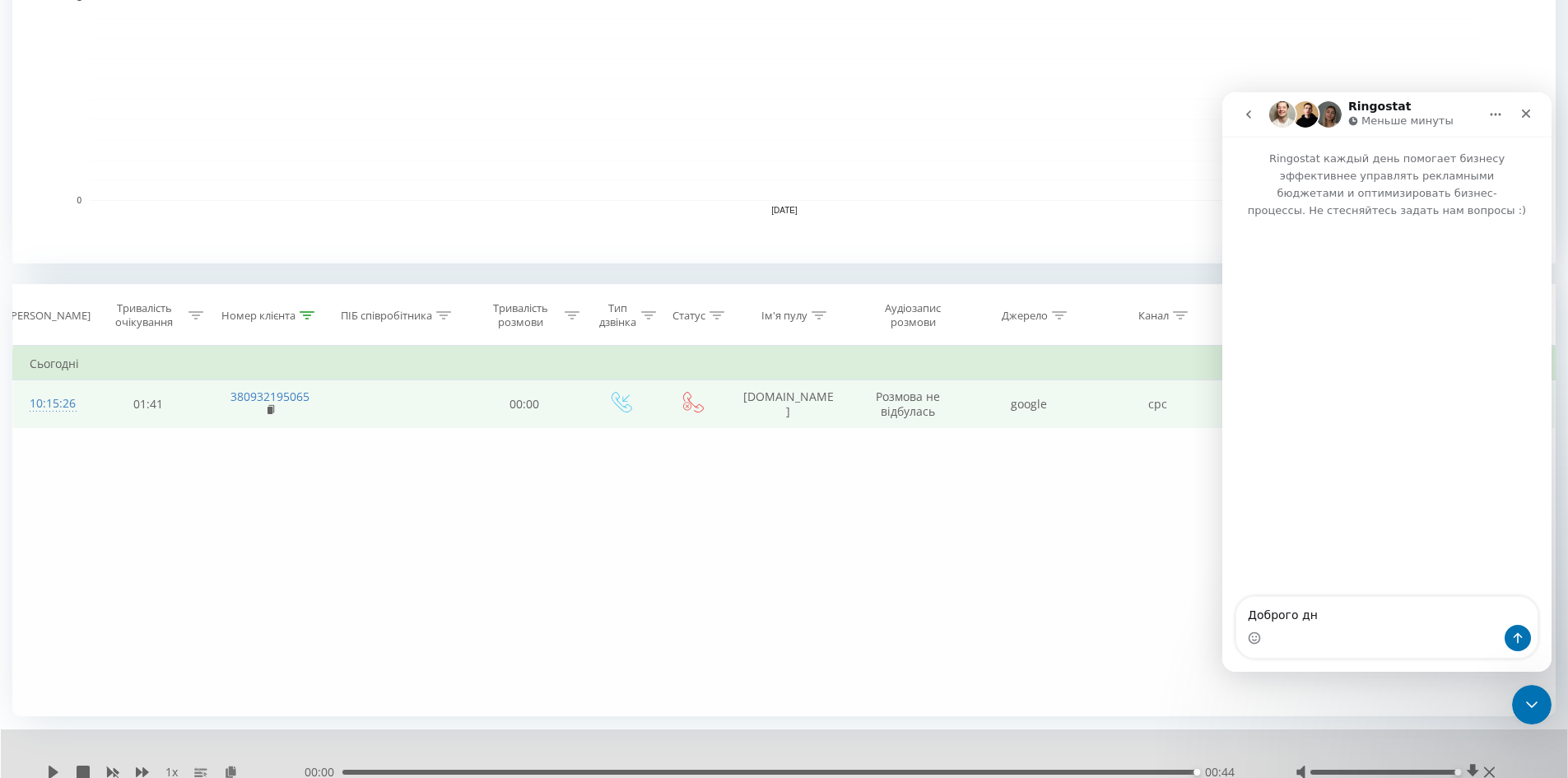
type textarea "Доброго дня"
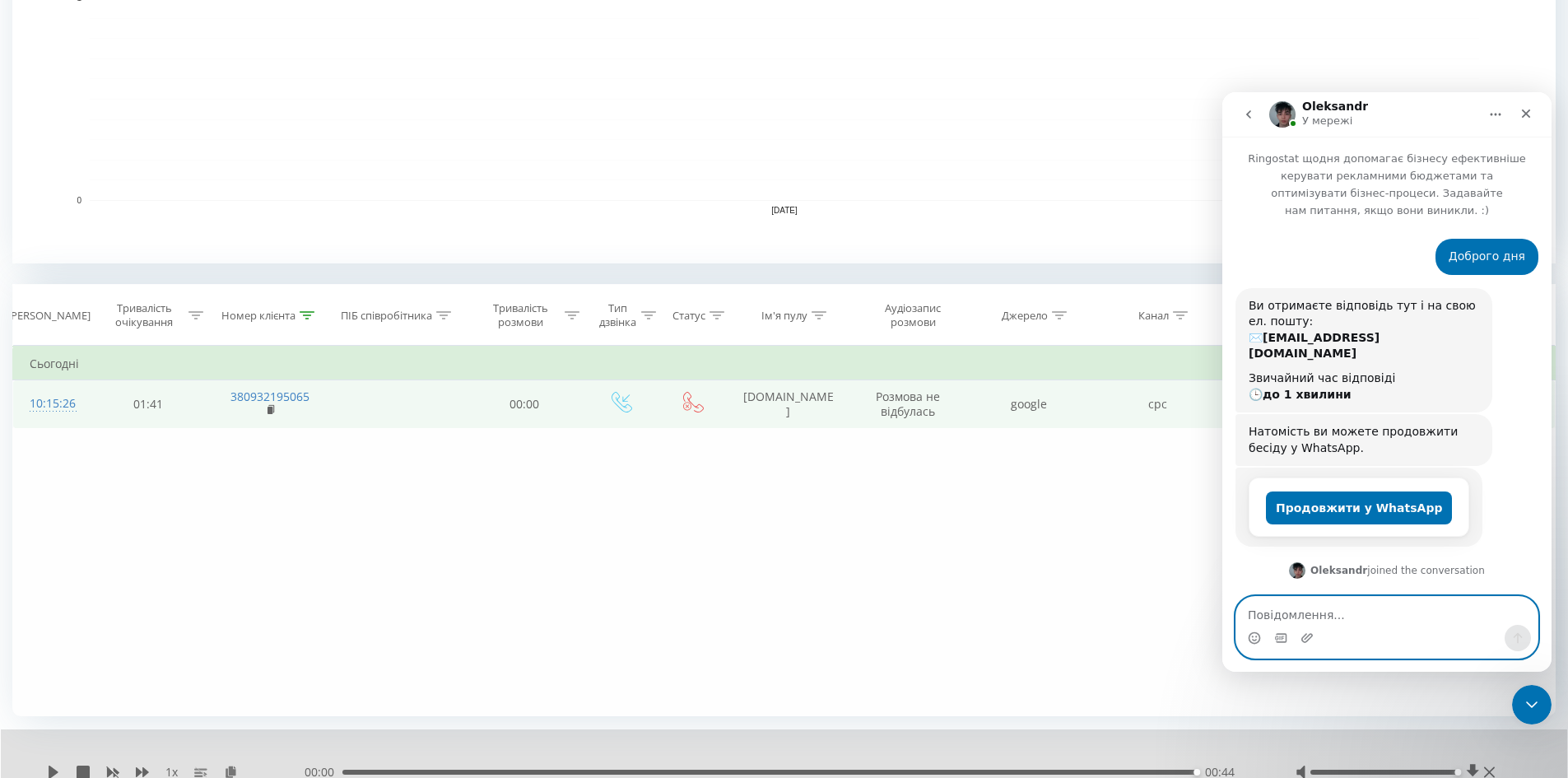
scroll to position [38, 0]
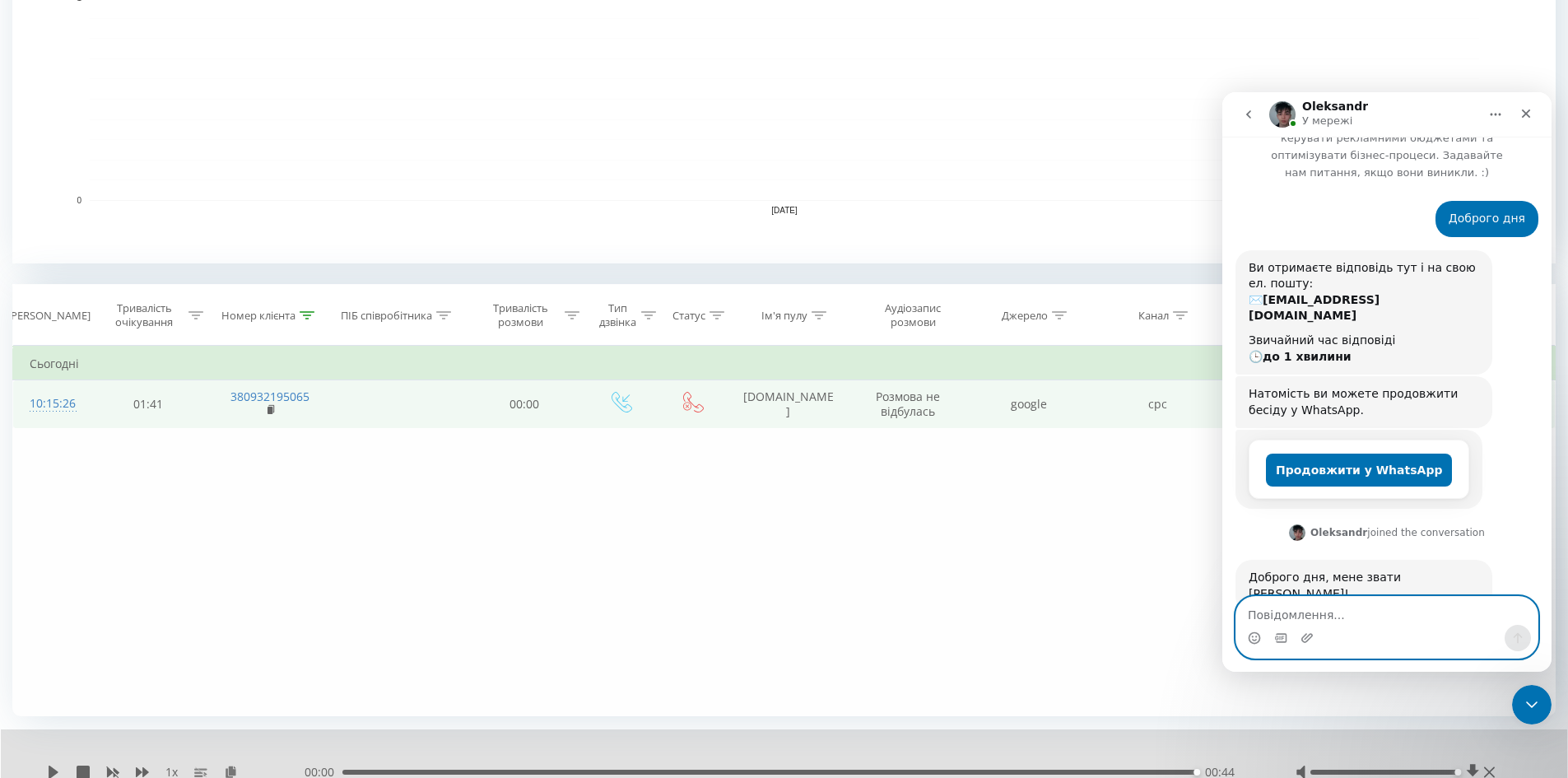
paste textarea "у нас якщо менеджер в мережі, в програмі, але відійшов від компа, як можна нала…"
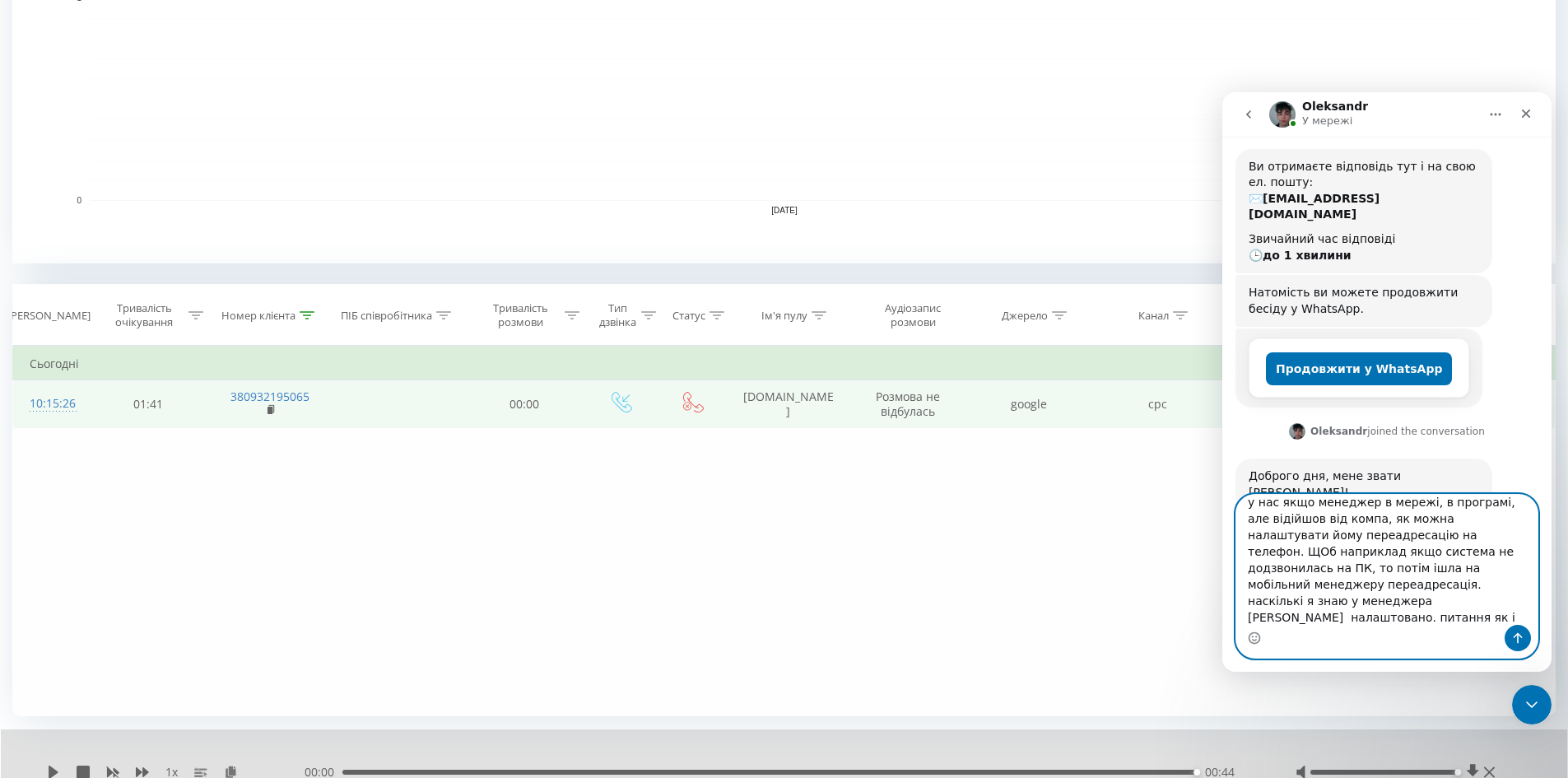
scroll to position [140, 0]
click at [1415, 532] on textarea "у нас якщо менеджер в мережі, в програмі, але відійшов від компа, як можна нала…" at bounding box center [1386, 560] width 301 height 130
click at [1473, 550] on textarea "у нас якщо менеджер в мережі, в програмі, але відійшов від компа, як можна нала…" at bounding box center [1386, 560] width 301 height 130
click at [1494, 568] on textarea "у нас якщо менеджер в мережі, в програмі, але відійшов від компа, як можна нала…" at bounding box center [1386, 560] width 301 height 130
click at [1496, 555] on textarea "у нас якщо менеджер в мережі, в програмі, але відійшов від компа, як можна нала…" at bounding box center [1386, 560] width 301 height 130
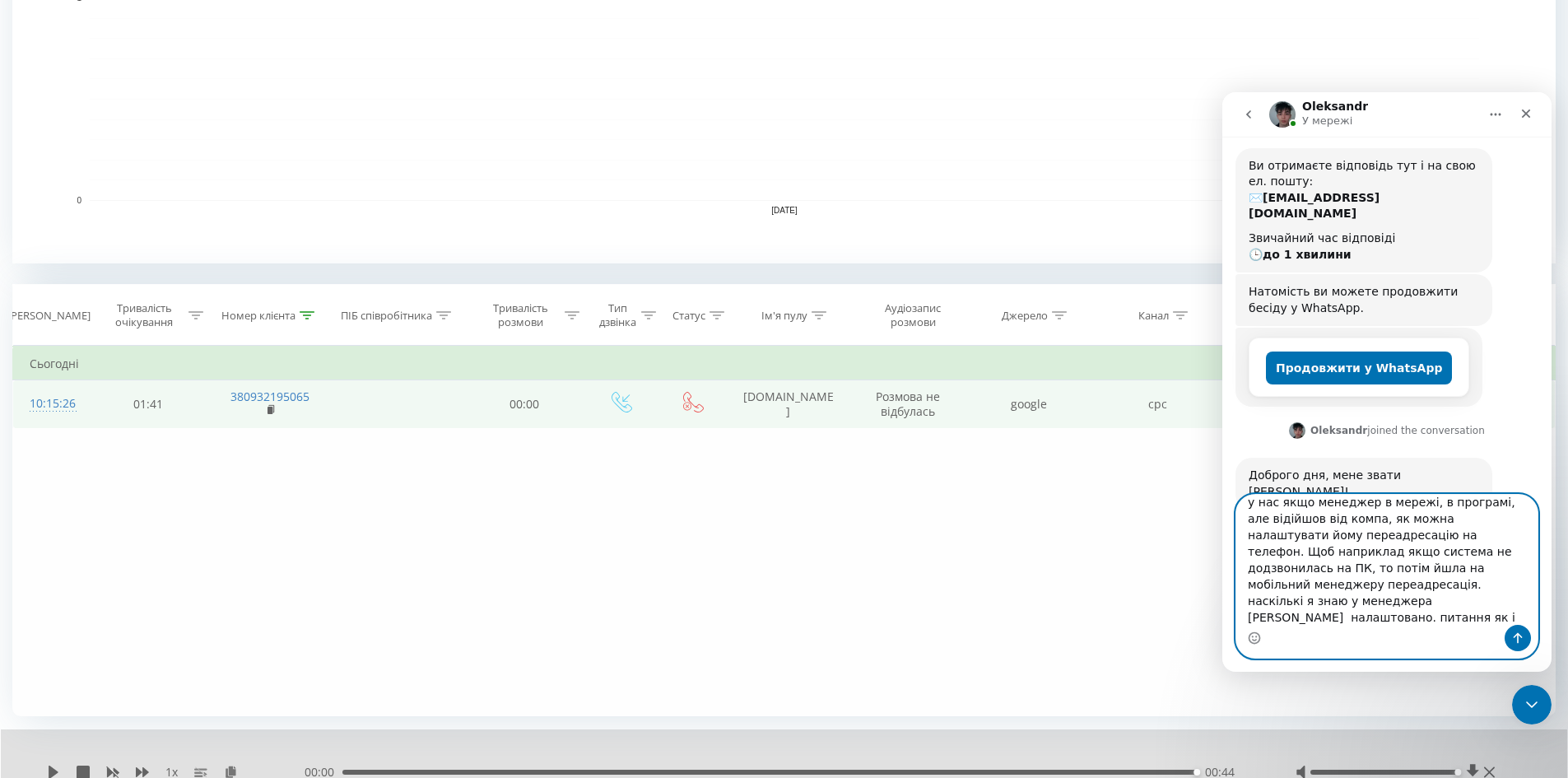
click at [1256, 584] on textarea "у нас якщо менеджер в мережі, в програмі, але відійшов від компа, як можна нала…" at bounding box center [1386, 560] width 301 height 130
click at [1331, 602] on textarea "у нас якщо менеджер в мережі, в програмі, але відійшов від компа, як можна нала…" at bounding box center [1386, 560] width 301 height 130
click at [1430, 614] on textarea "у нас якщо менеджер в мережі, в програмі, але відійшов від компа, як можна нала…" at bounding box center [1386, 560] width 301 height 130
type textarea "у нас якщо менеджер в мережі, в програмі, але відійшов від компа, як можна нала…"
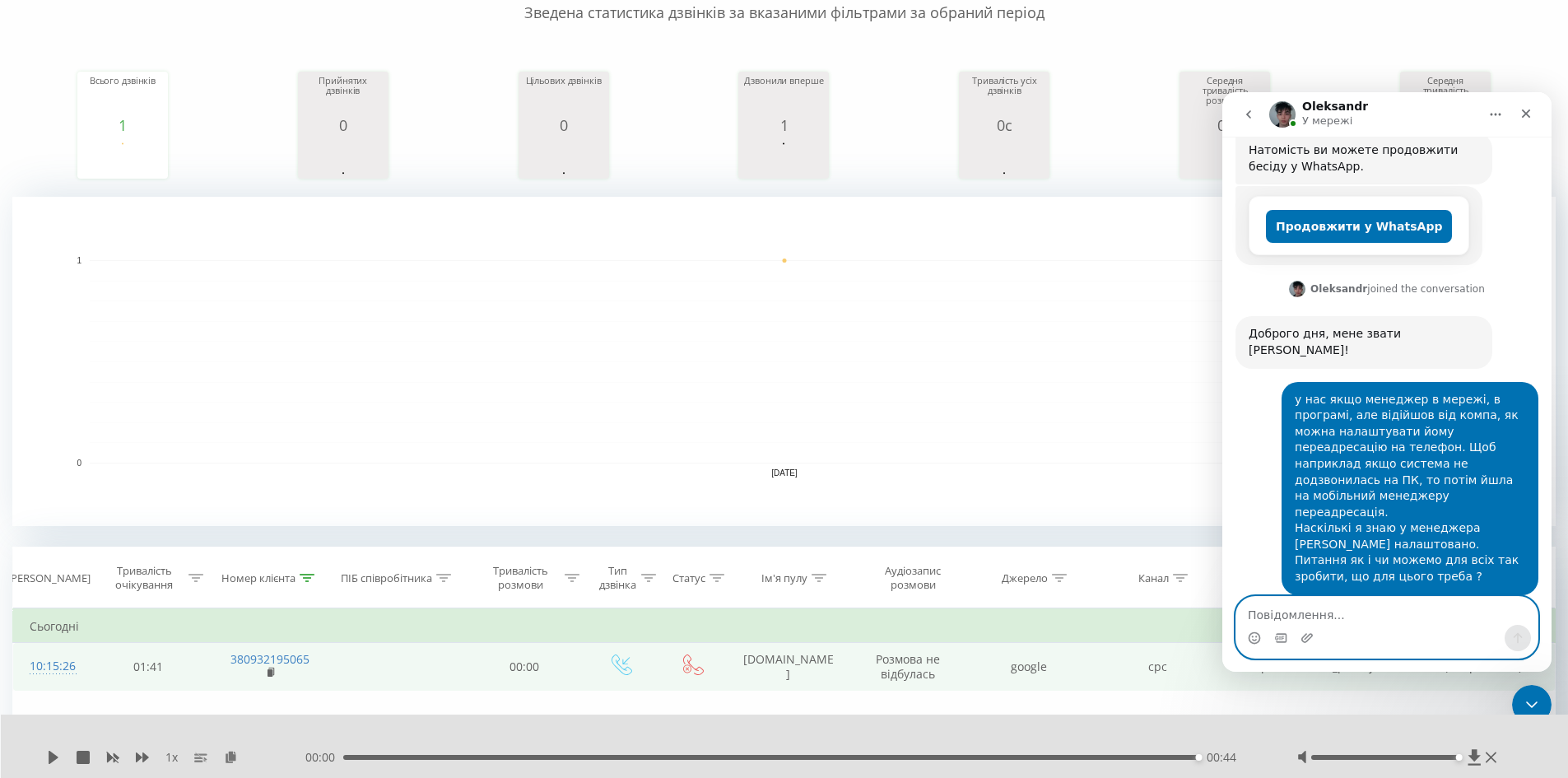
scroll to position [0, 0]
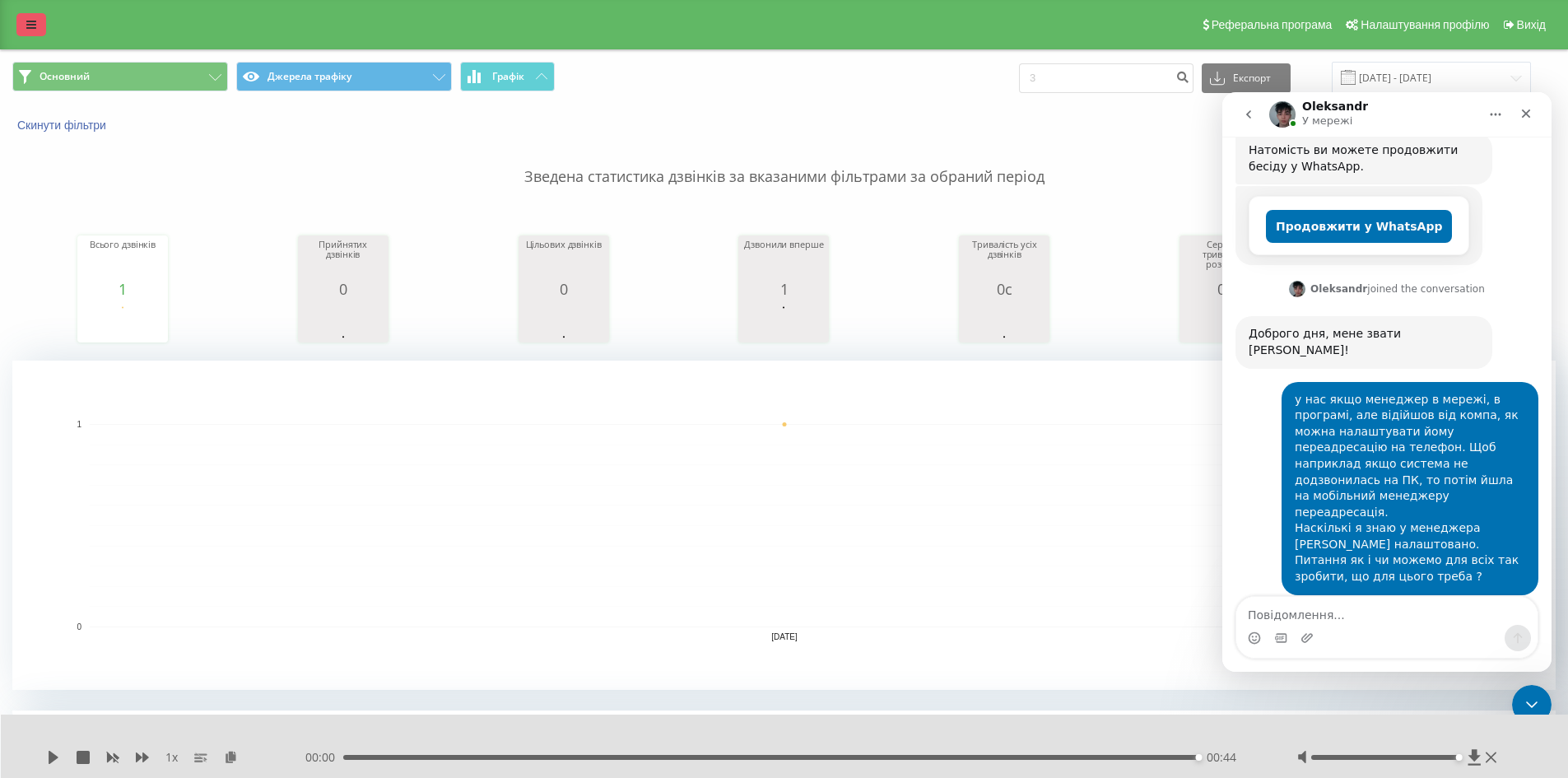
click at [26, 21] on link at bounding box center [32, 25] width 30 height 23
